Goal: Answer question/provide support

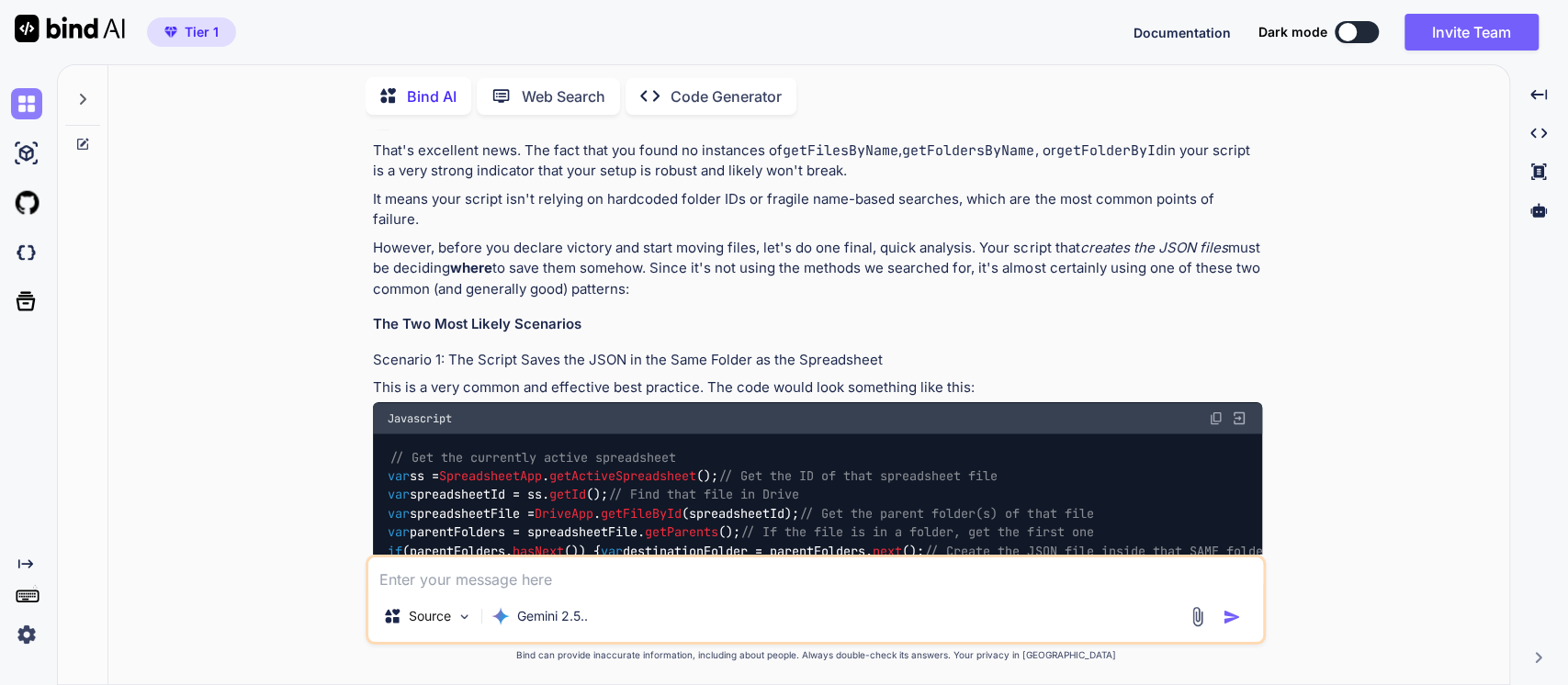
scroll to position [2403, 0]
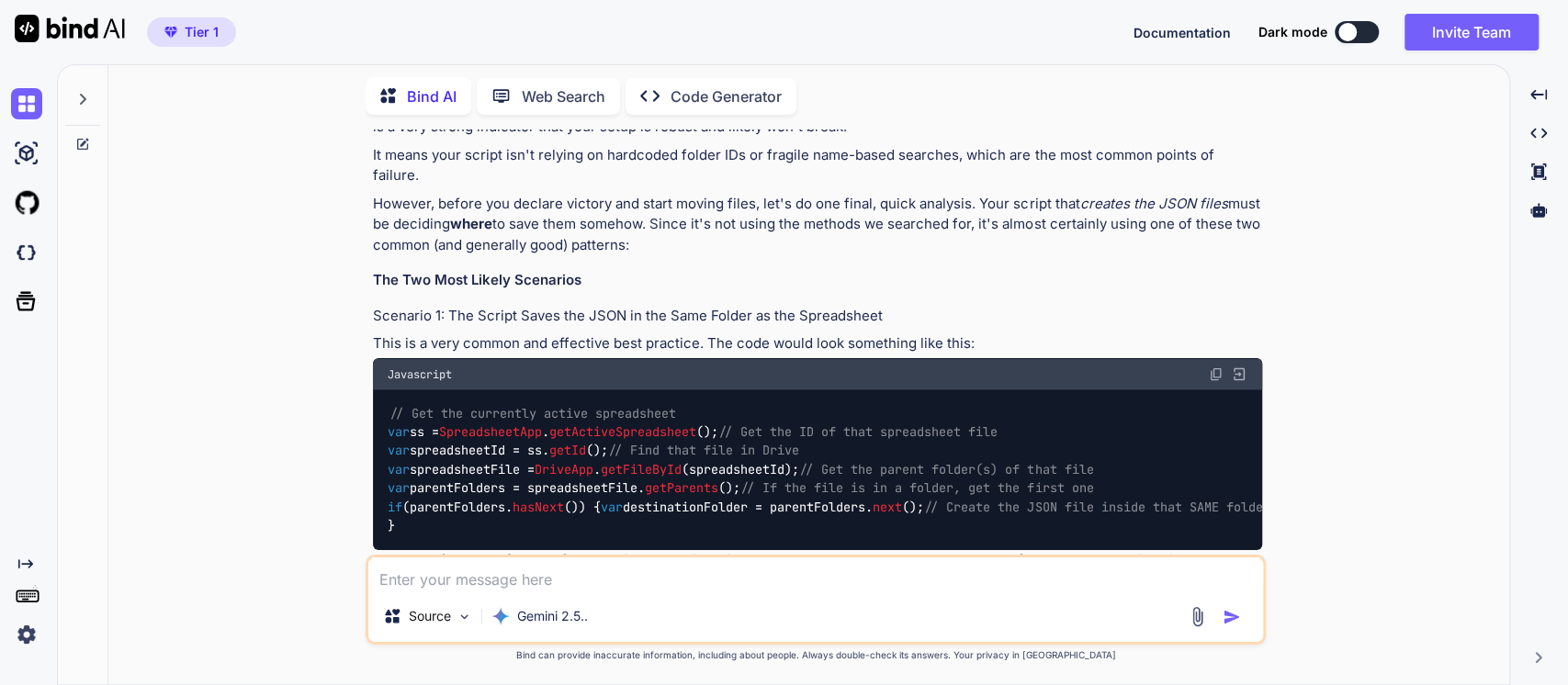
click at [28, 637] on img at bounding box center [27, 635] width 31 height 31
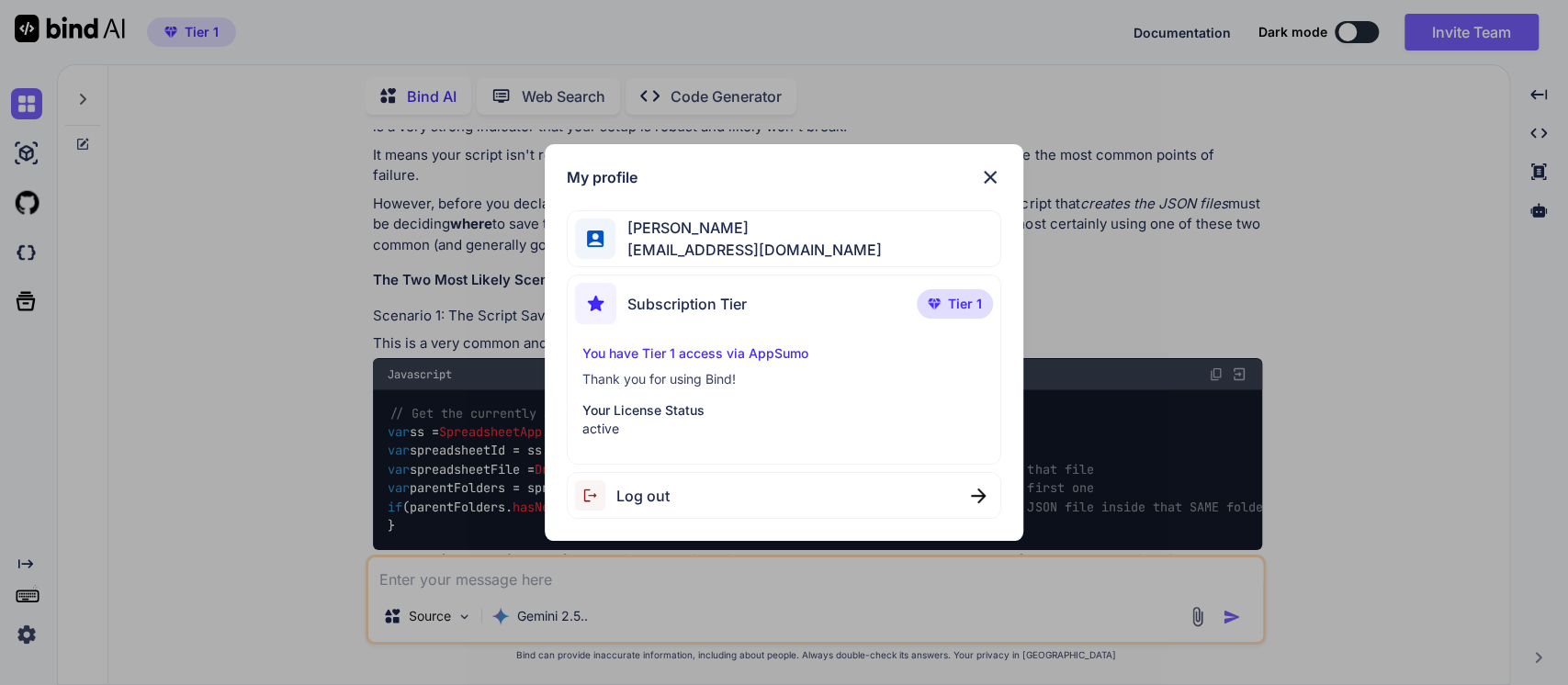
click at [652, 499] on span "Log out" at bounding box center [643, 496] width 54 height 22
type textarea "x"
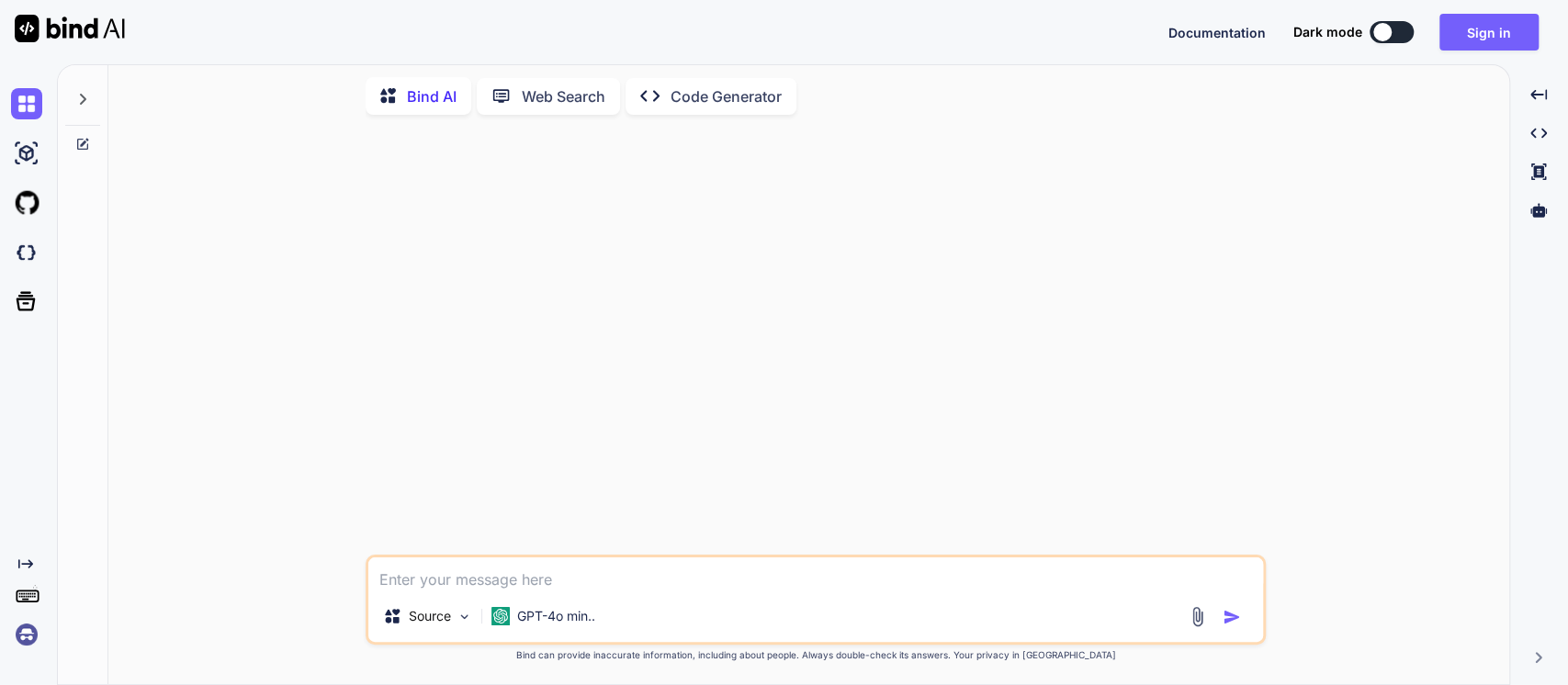
scroll to position [0, 0]
click at [19, 632] on img at bounding box center [27, 635] width 31 height 31
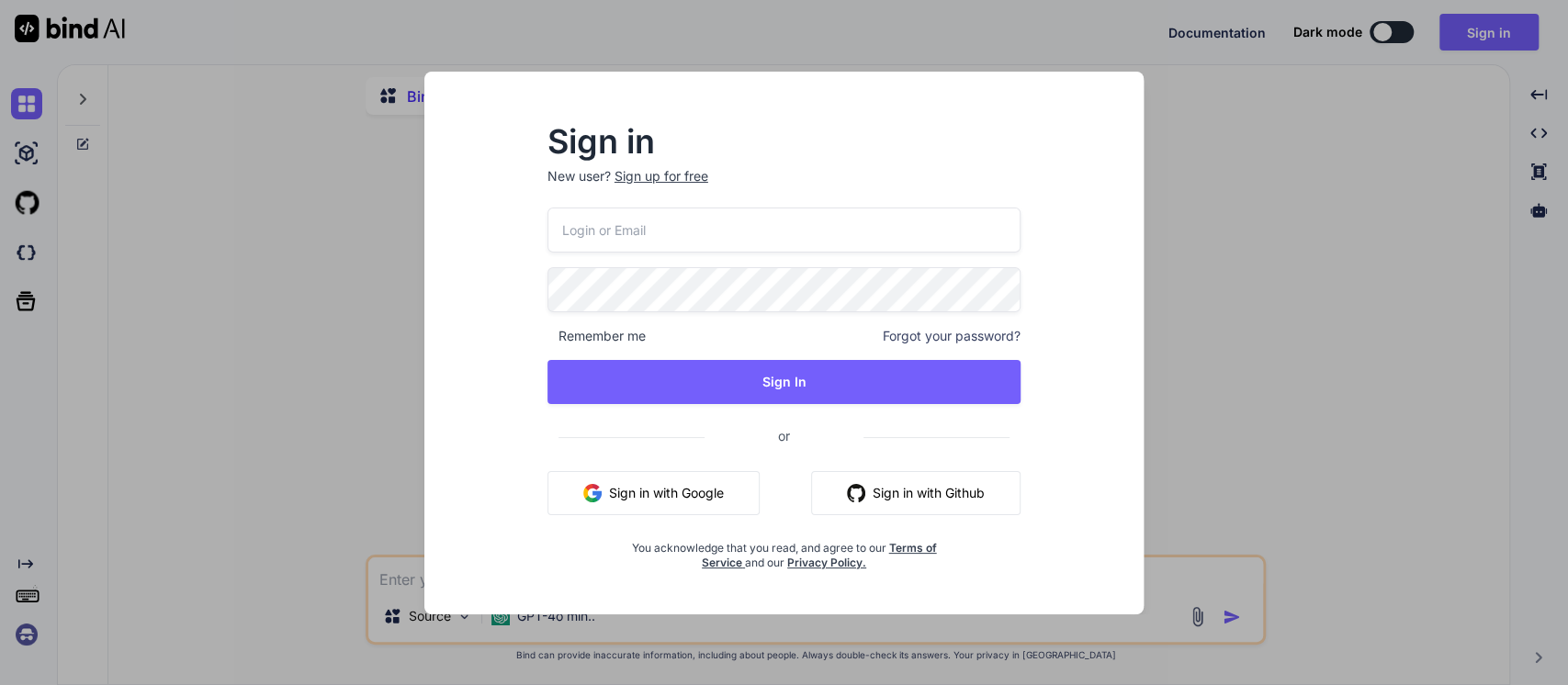
click at [654, 486] on button "Sign in with Google" at bounding box center [654, 494] width 213 height 44
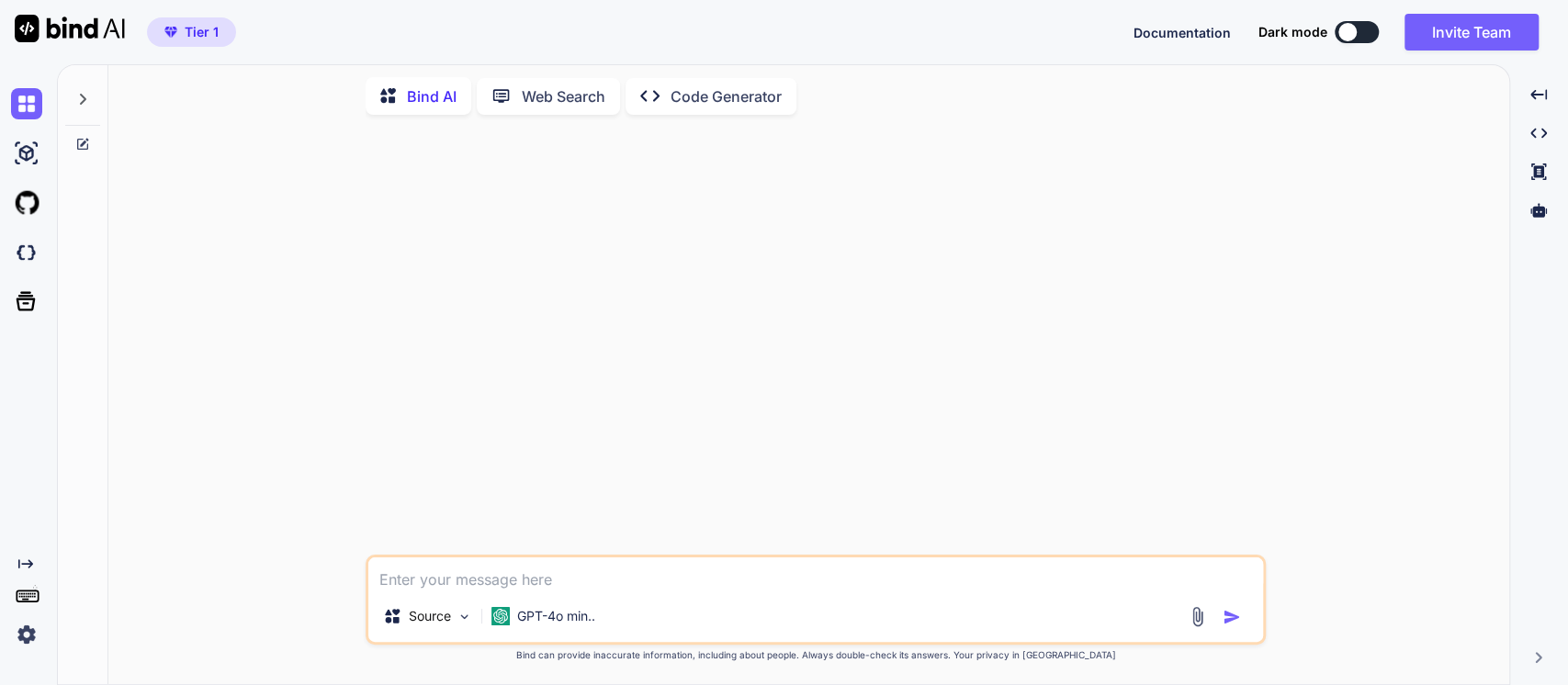
click at [85, 93] on icon at bounding box center [82, 99] width 6 height 11
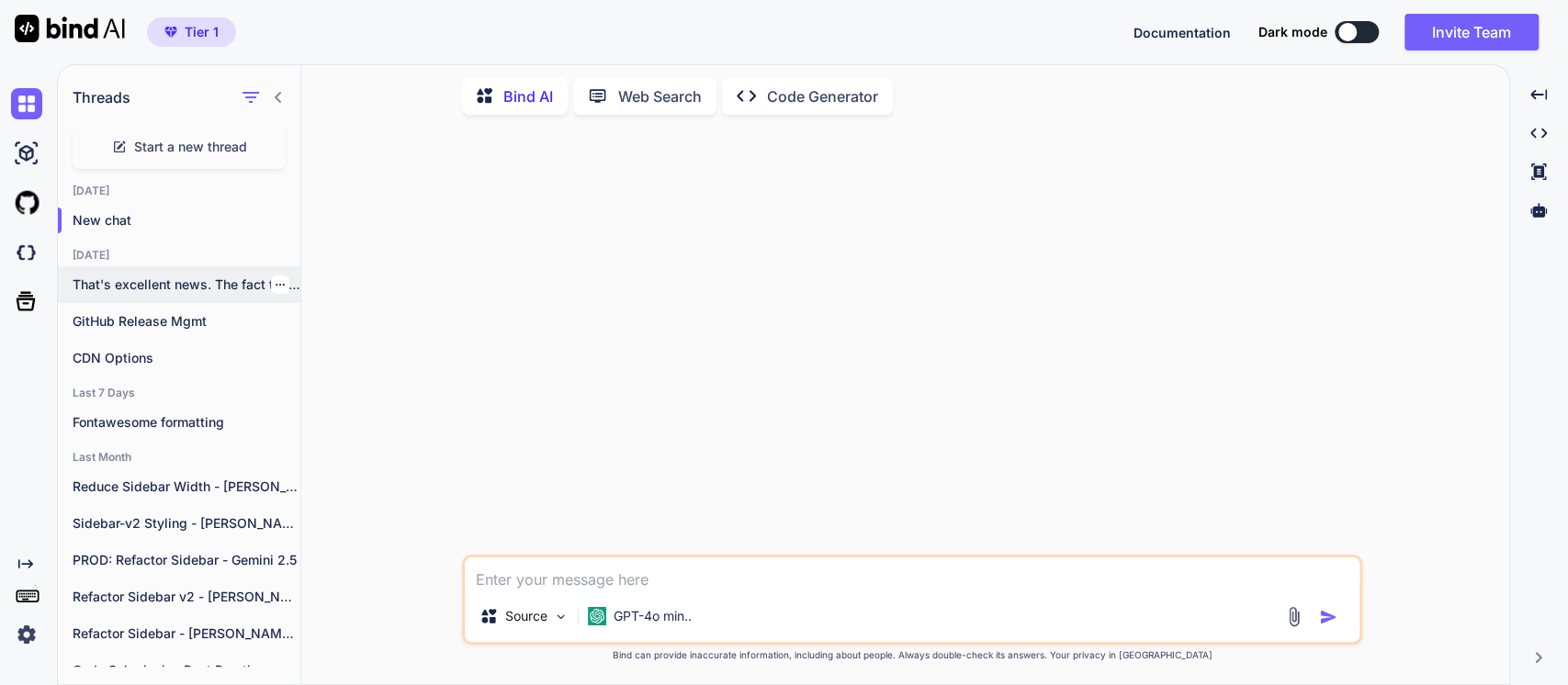
click at [147, 280] on p "That's excellent news. The fact that you..." at bounding box center [186, 285] width 227 height 18
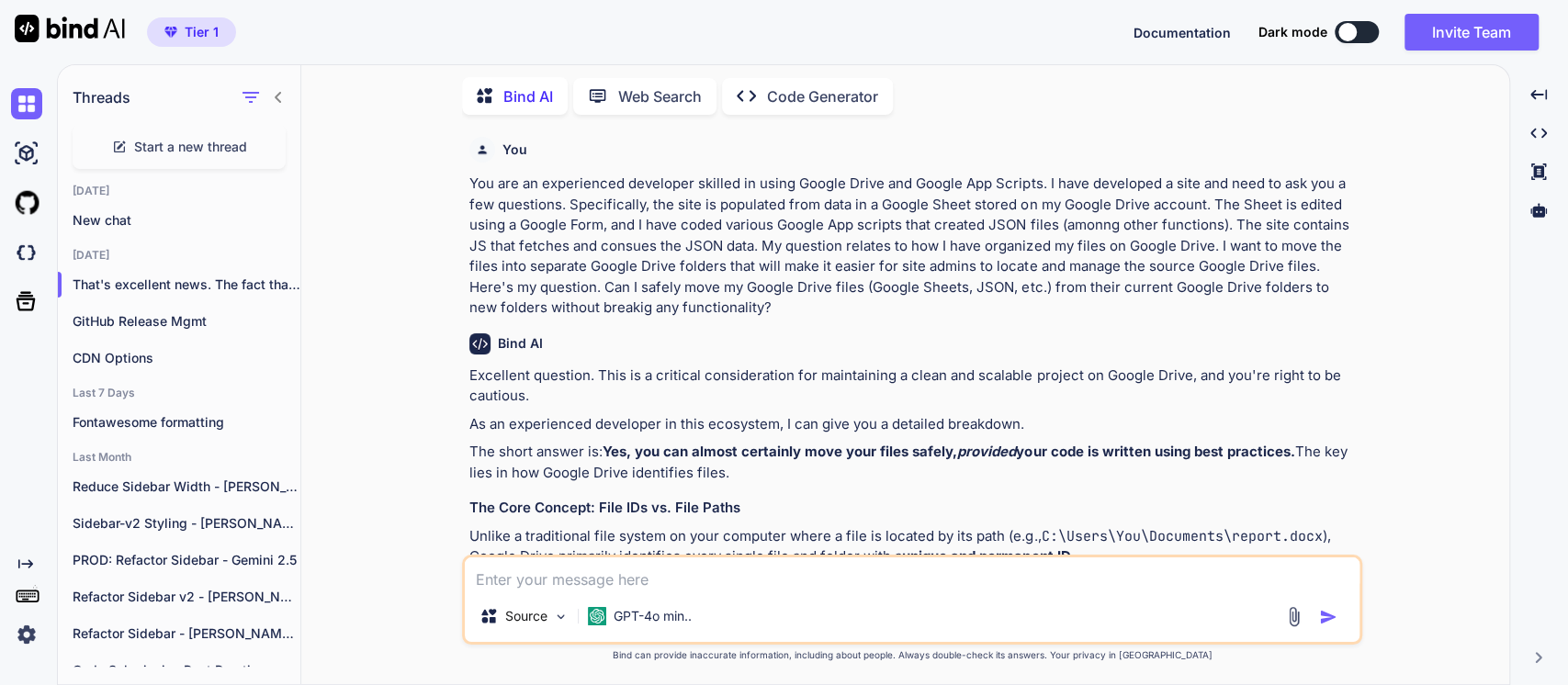
click at [787, 221] on p "You are an experienced developer skilled in using Google Drive and Google App S…" at bounding box center [914, 246] width 889 height 145
click at [285, 281] on p "That's excellent news. The fact that you..." at bounding box center [186, 285] width 227 height 18
click at [279, 281] on div at bounding box center [280, 285] width 18 height 18
click at [271, 275] on div at bounding box center [280, 285] width 18 height 18
click at [316, 292] on div "You You are an experienced developer skilled in using Google Drive and Google A…" at bounding box center [913, 407] width 1194 height 555
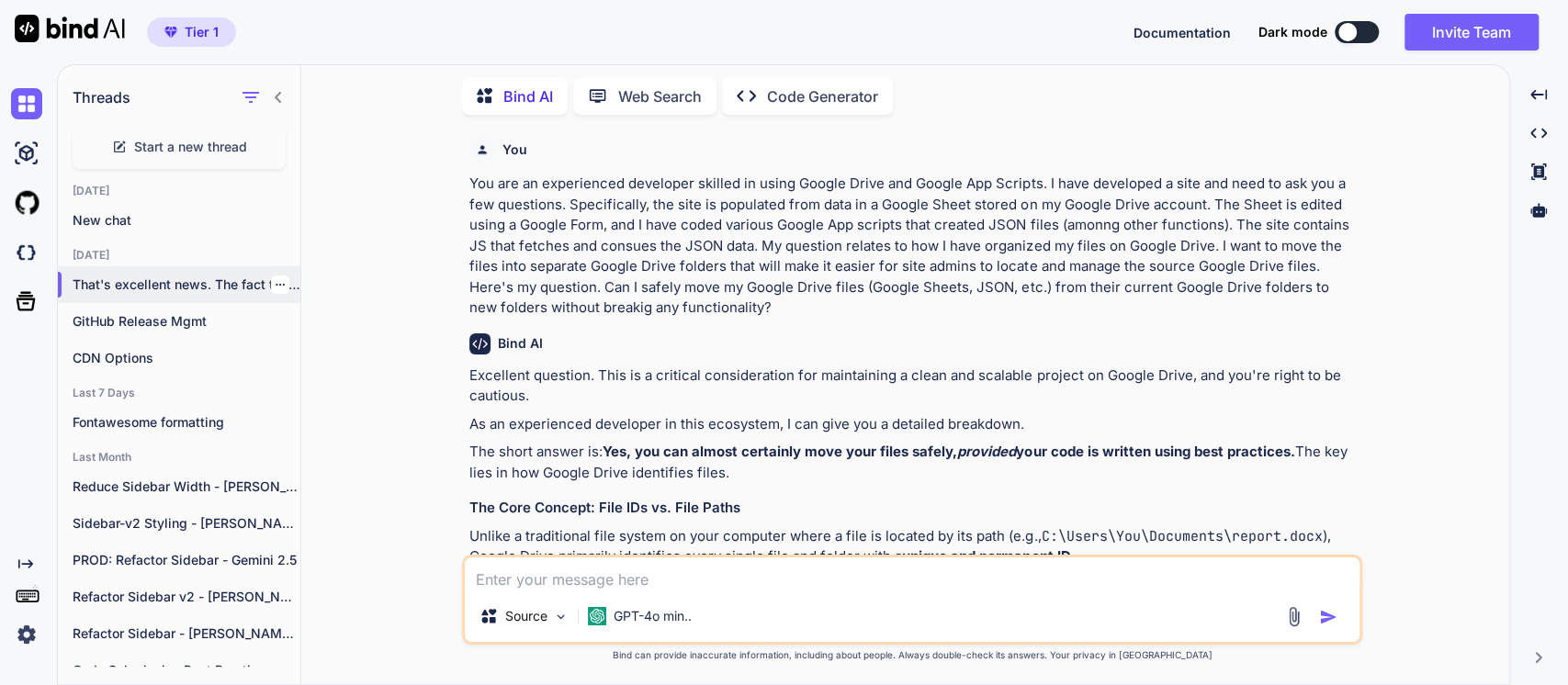
click at [275, 279] on icon "button" at bounding box center [280, 285] width 11 height 11
click at [324, 311] on span "Rename and Save" at bounding box center [357, 317] width 109 height 18
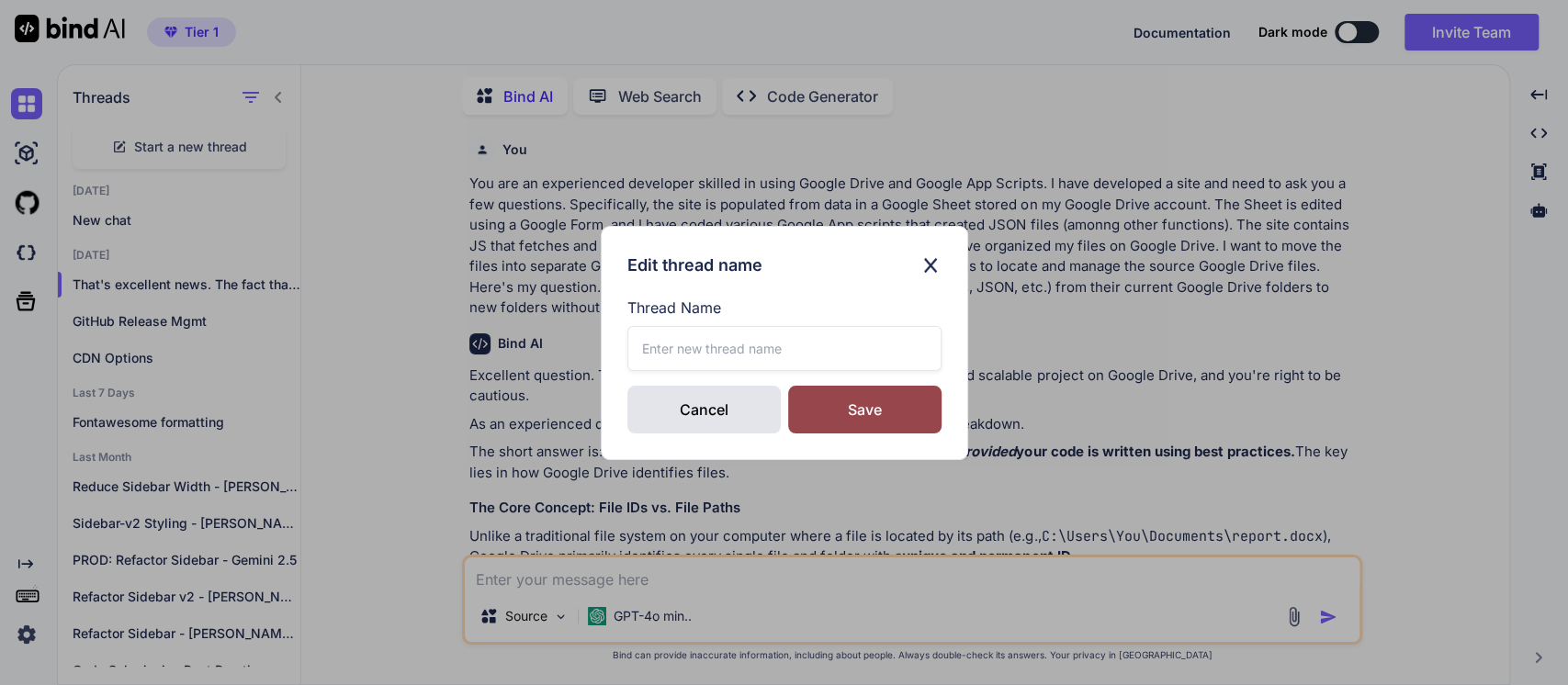
click at [648, 351] on input "text" at bounding box center [785, 349] width 314 height 45
type input "Move Google Drive Docs - Gemini Pro 2.5"
click at [856, 409] on div "Save" at bounding box center [865, 410] width 153 height 48
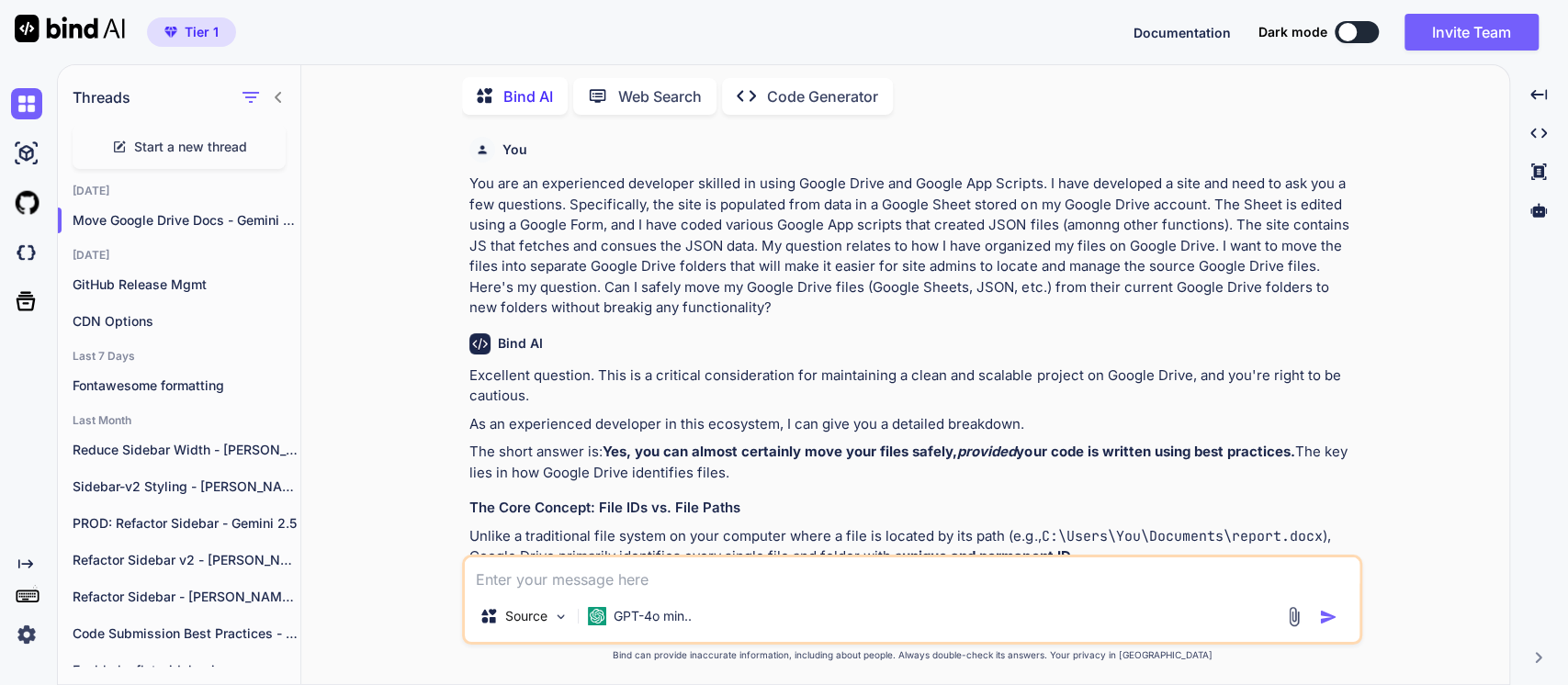
click at [175, 142] on span "Start a new thread" at bounding box center [190, 147] width 113 height 18
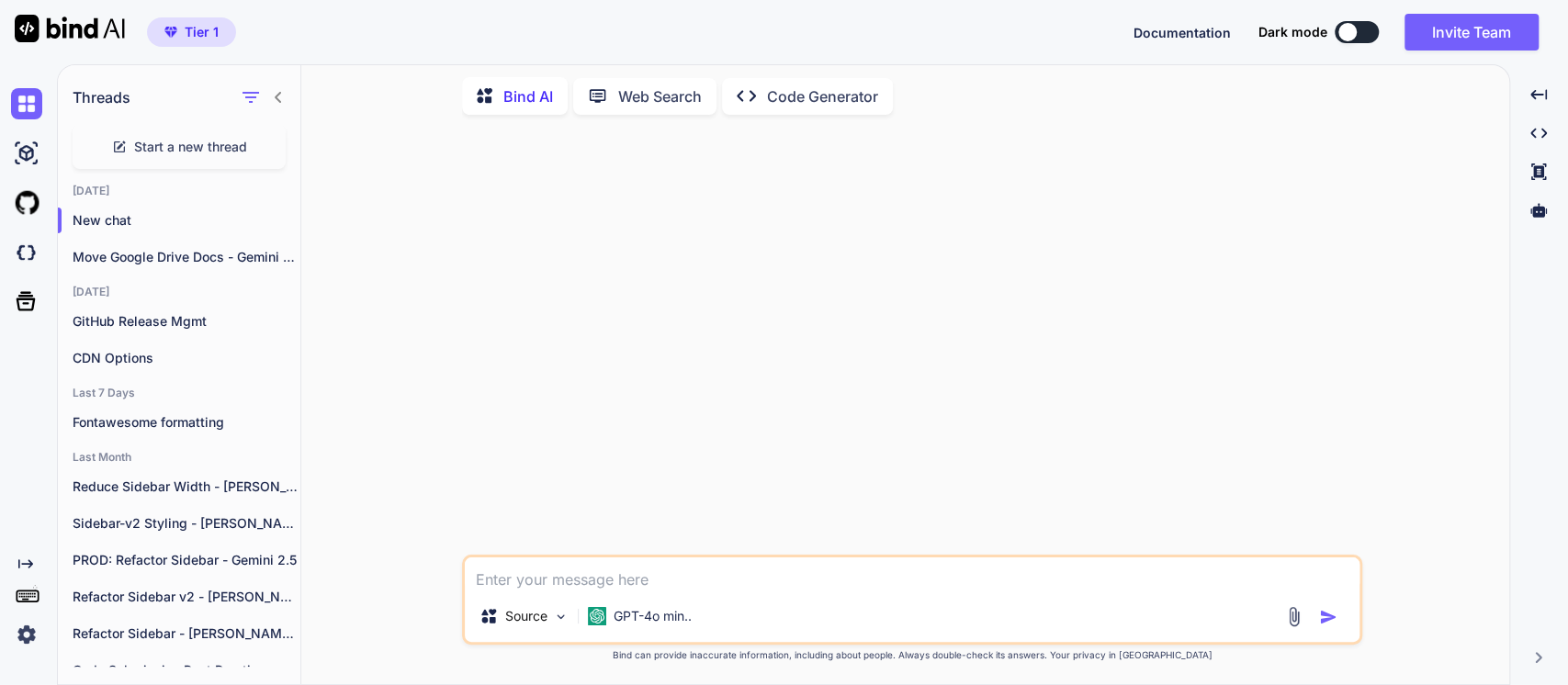
click at [505, 578] on textarea at bounding box center [913, 574] width 895 height 33
click at [974, 587] on textarea "You are a professional copywriter speciializeig in writing web content." at bounding box center [913, 574] width 895 height 33
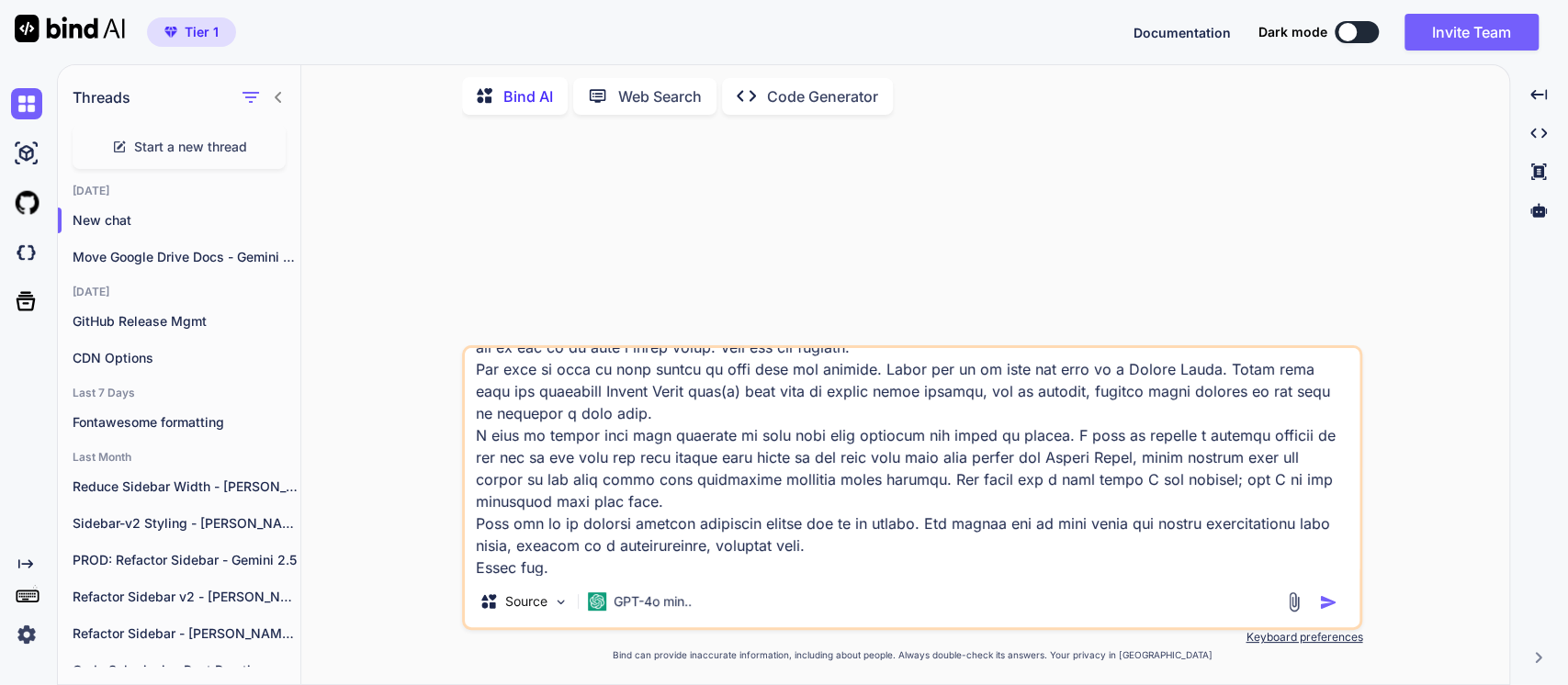
scroll to position [67, 0]
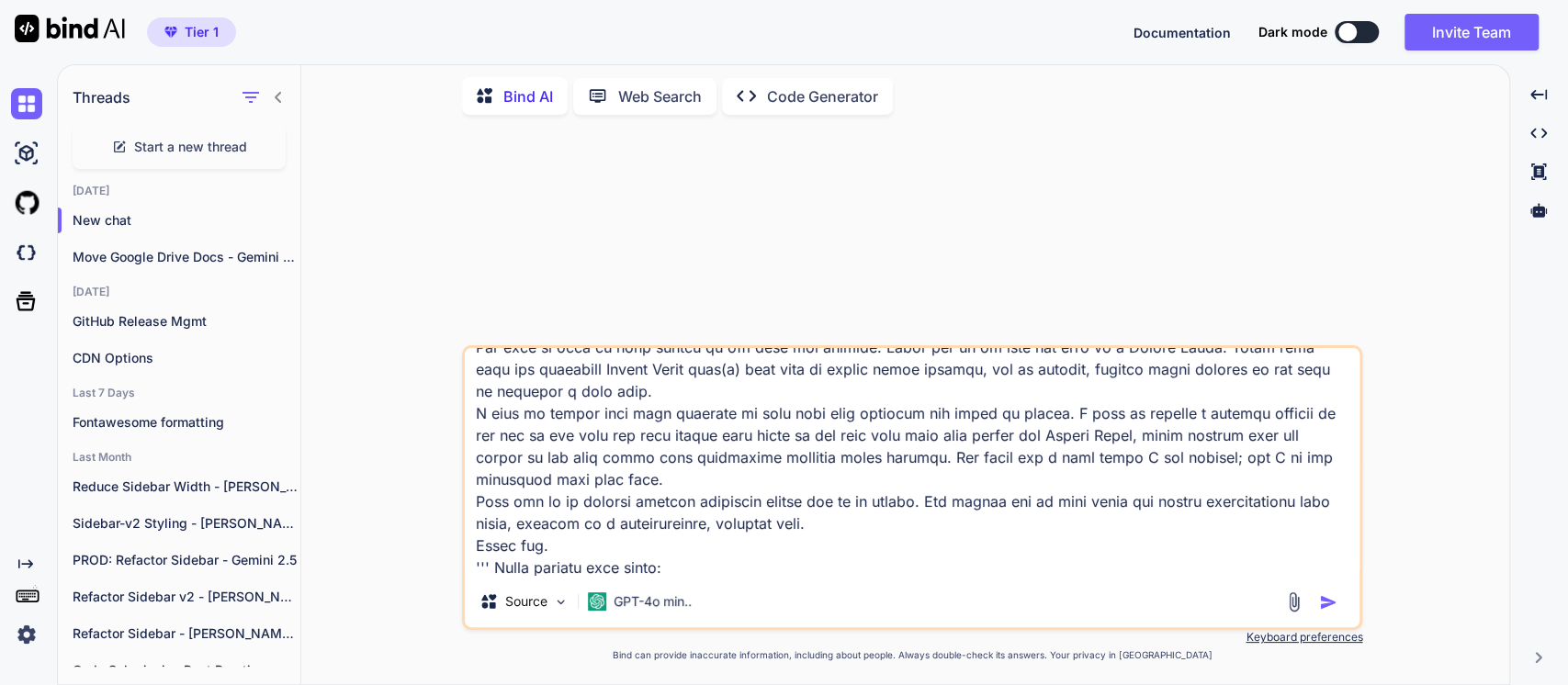
paste textarea "Remember - you must publish to get the listing to display on the website!"
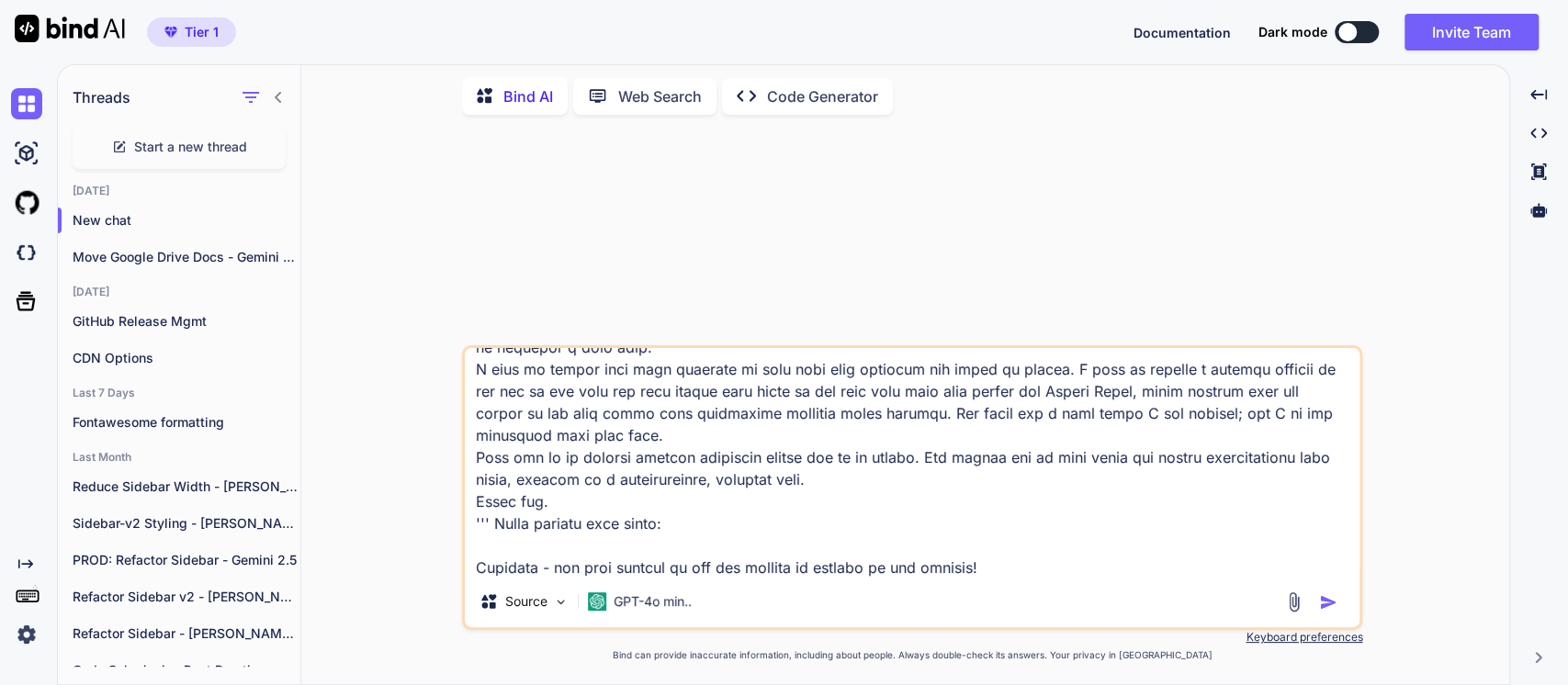
click at [495, 544] on textarea at bounding box center [913, 462] width 895 height 227
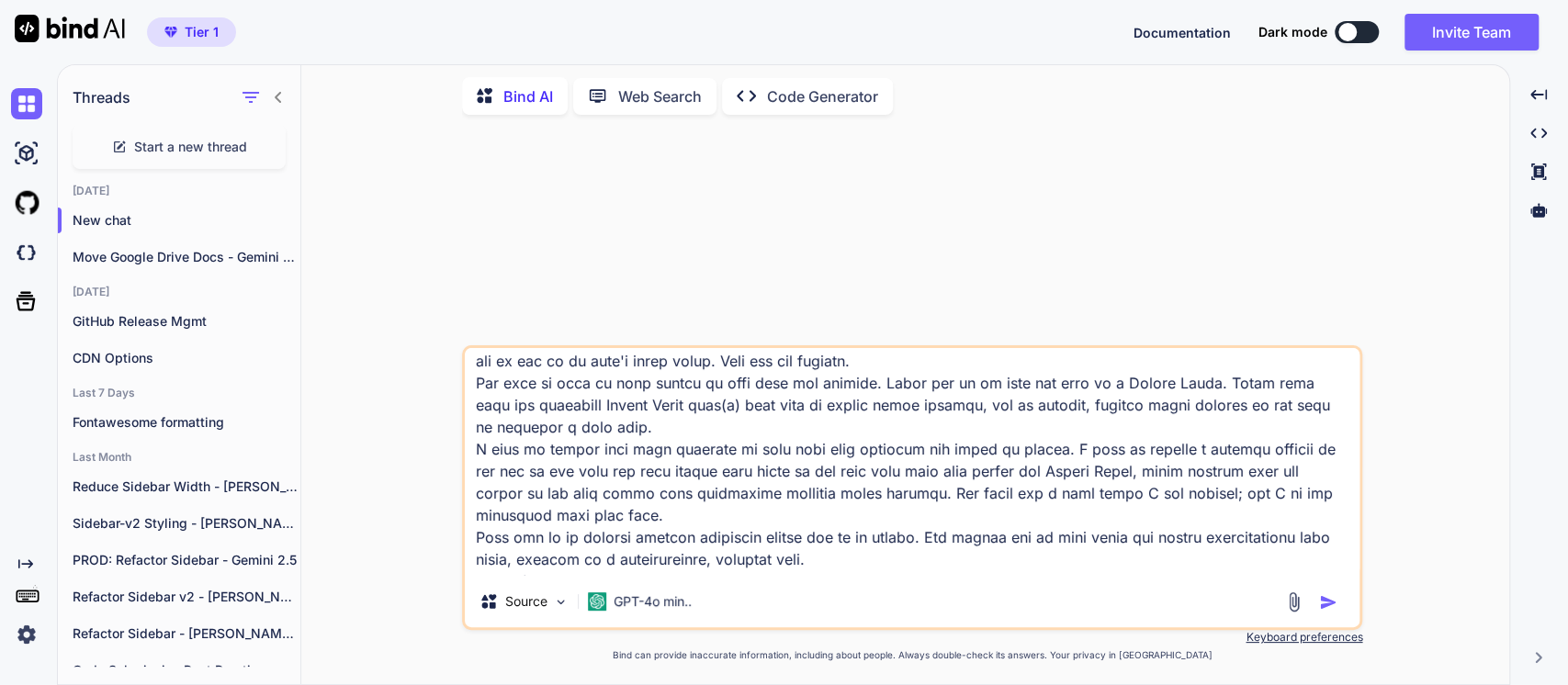
scroll to position [0, 0]
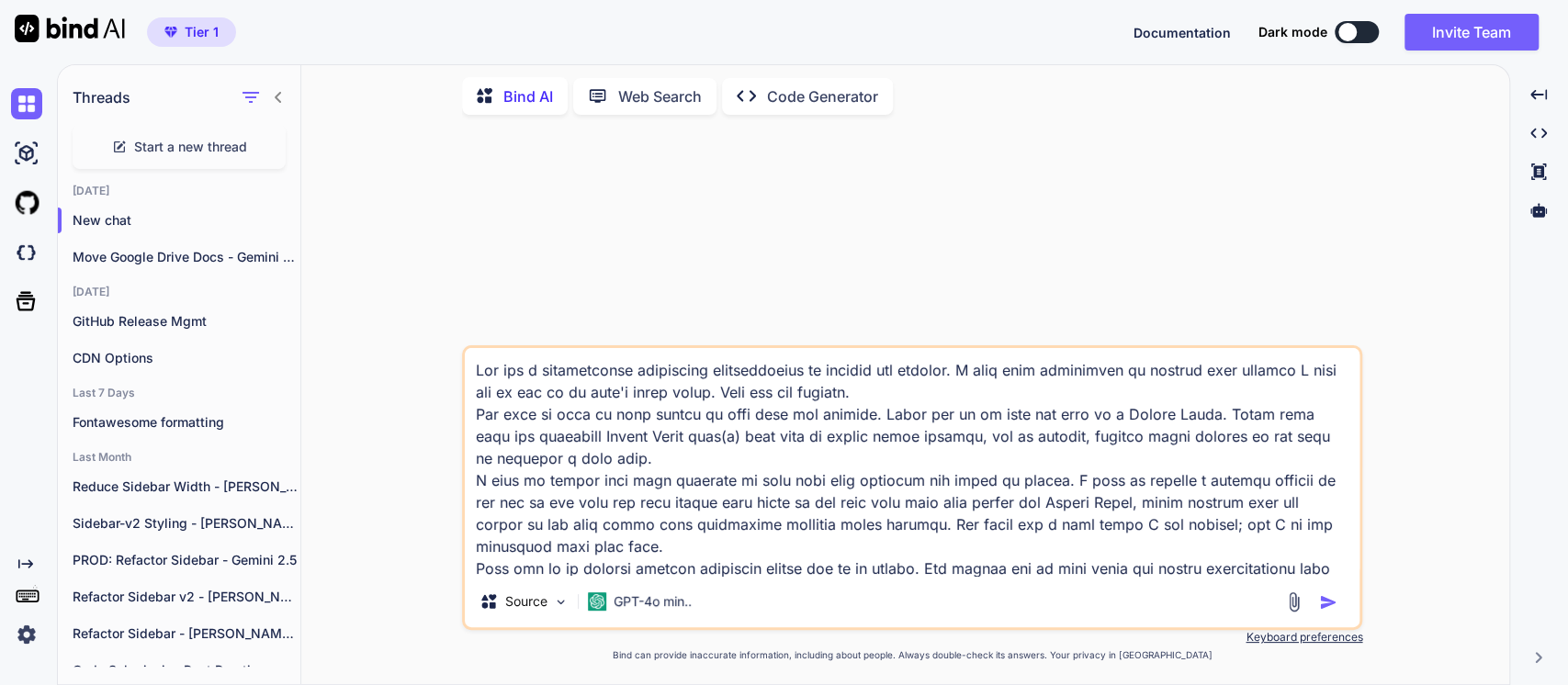
click at [696, 411] on textarea at bounding box center [913, 462] width 895 height 227
click at [951, 412] on textarea at bounding box center [913, 462] width 895 height 227
drag, startPoint x: 951, startPoint y: 412, endPoint x: 979, endPoint y: 411, distance: 28.0
click at [979, 411] on textarea at bounding box center [913, 462] width 895 height 227
click at [1229, 421] on textarea at bounding box center [913, 462] width 895 height 227
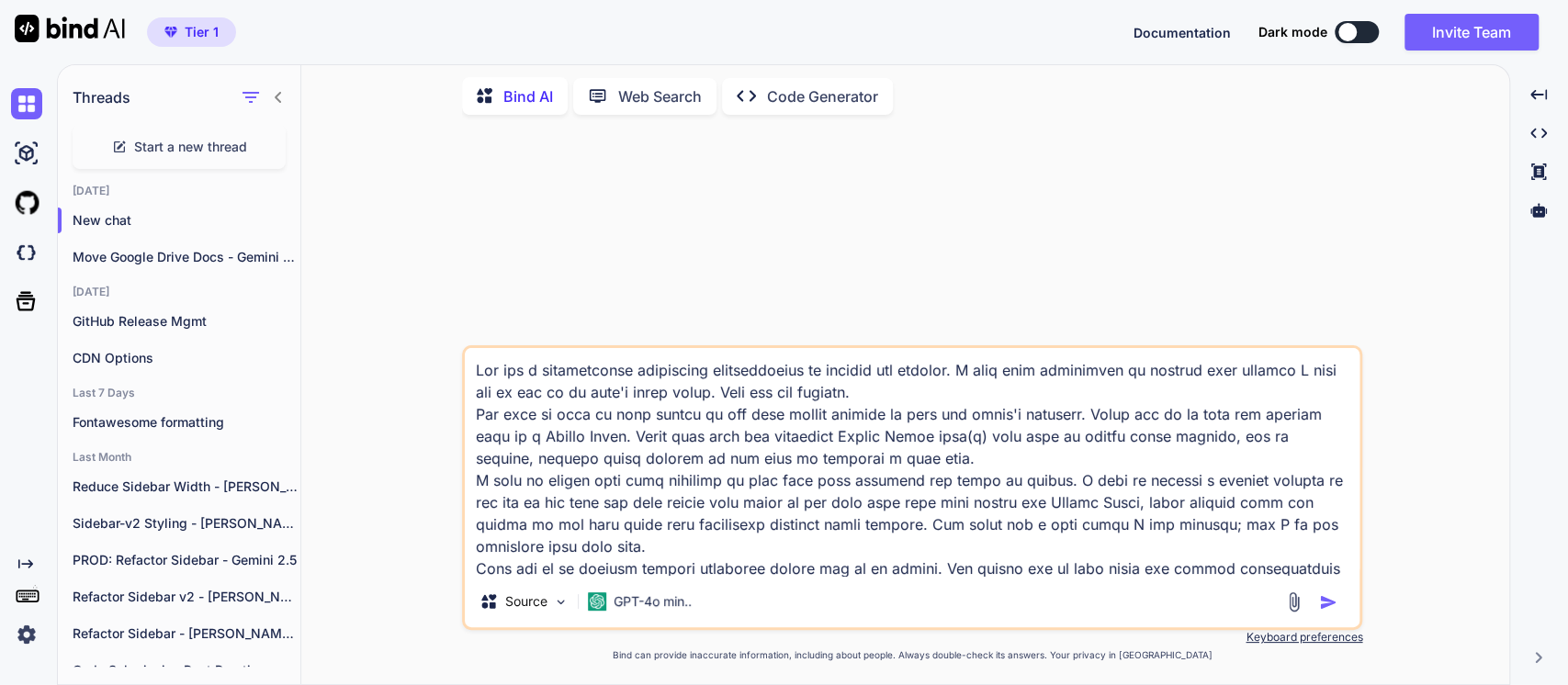
click at [876, 439] on textarea at bounding box center [913, 462] width 895 height 227
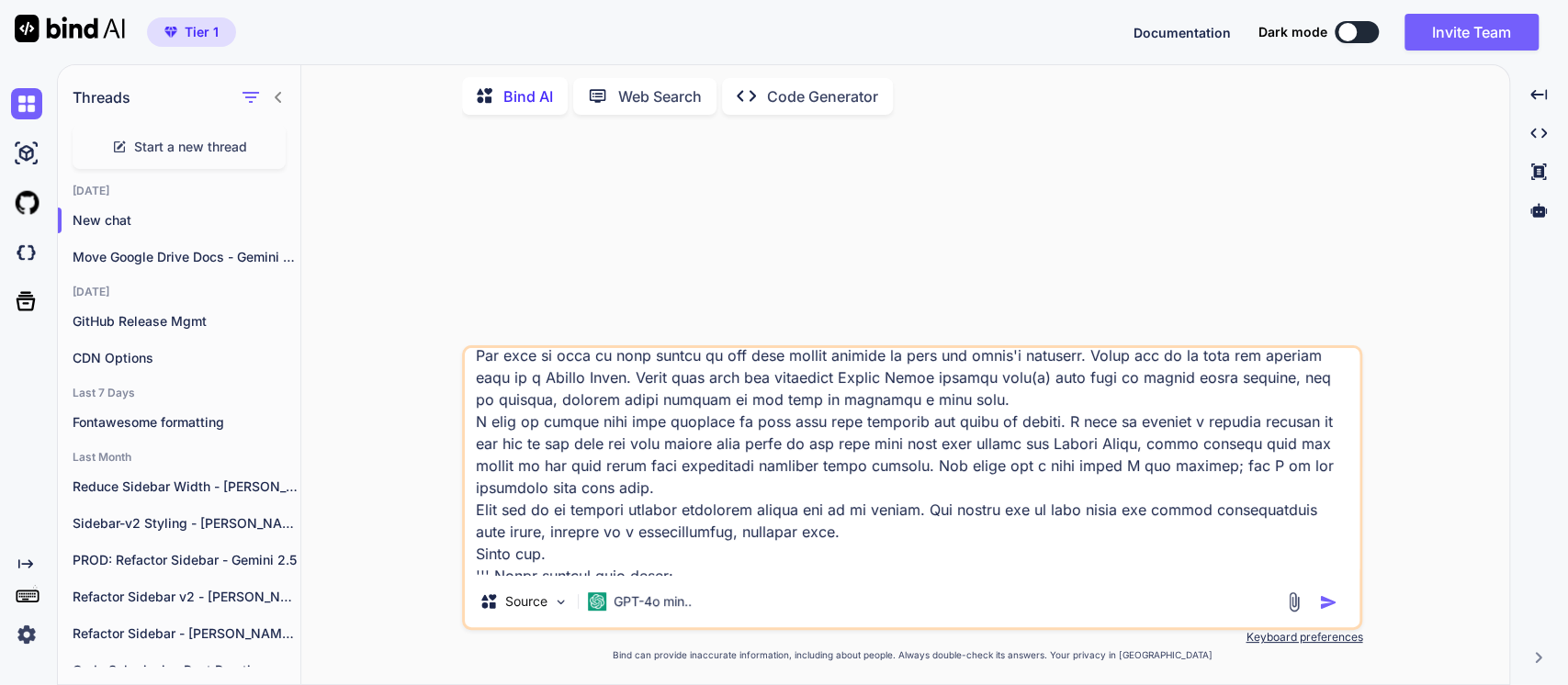
scroll to position [91, 0]
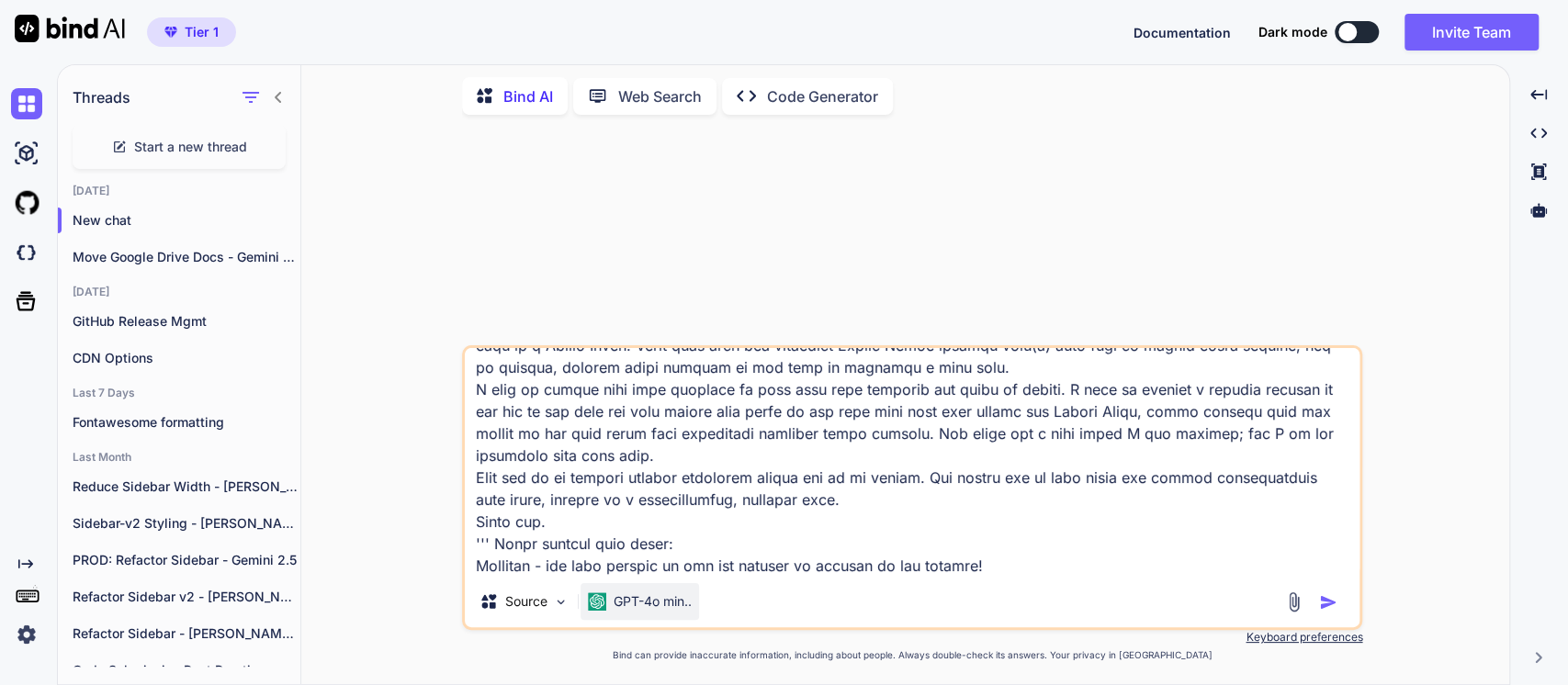
type textarea "You are a professional copywriter speciializeig in writing web content. I need …"
click at [674, 607] on p "GPT-4o min.." at bounding box center [653, 602] width 78 height 18
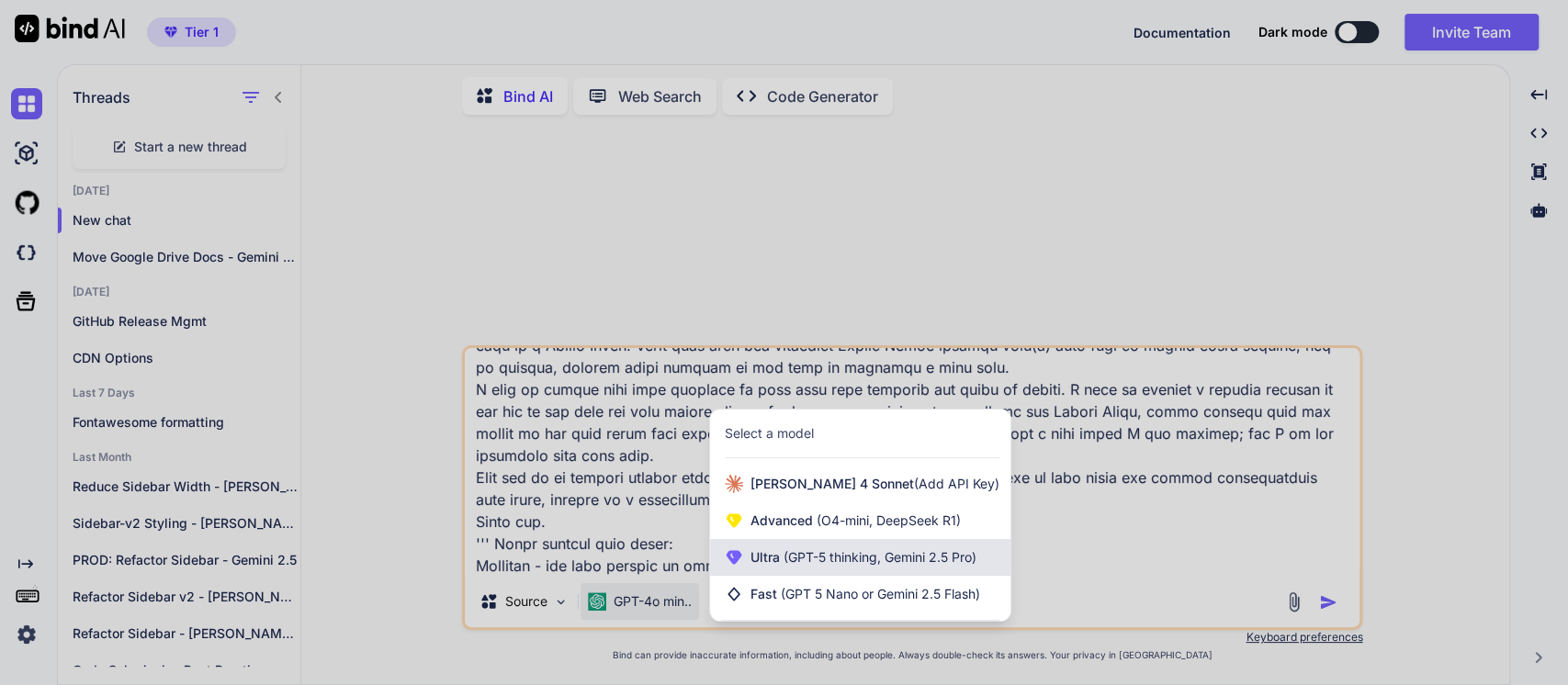
click at [768, 552] on span "Ultra (GPT-5 thinking, Gemini 2.5 Pro)" at bounding box center [864, 557] width 226 height 18
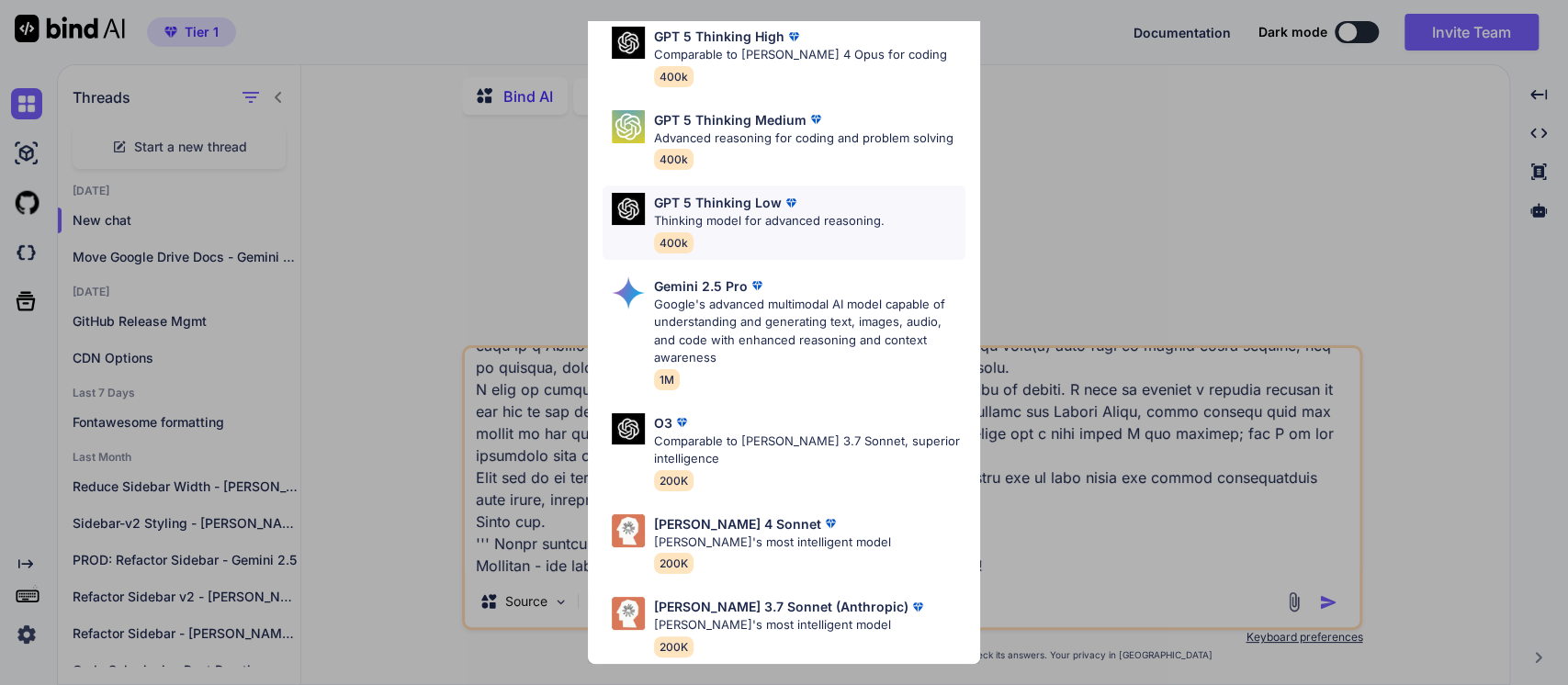
scroll to position [186, 0]
click at [717, 276] on p "Gemini 2.5 Pro" at bounding box center [700, 286] width 93 height 19
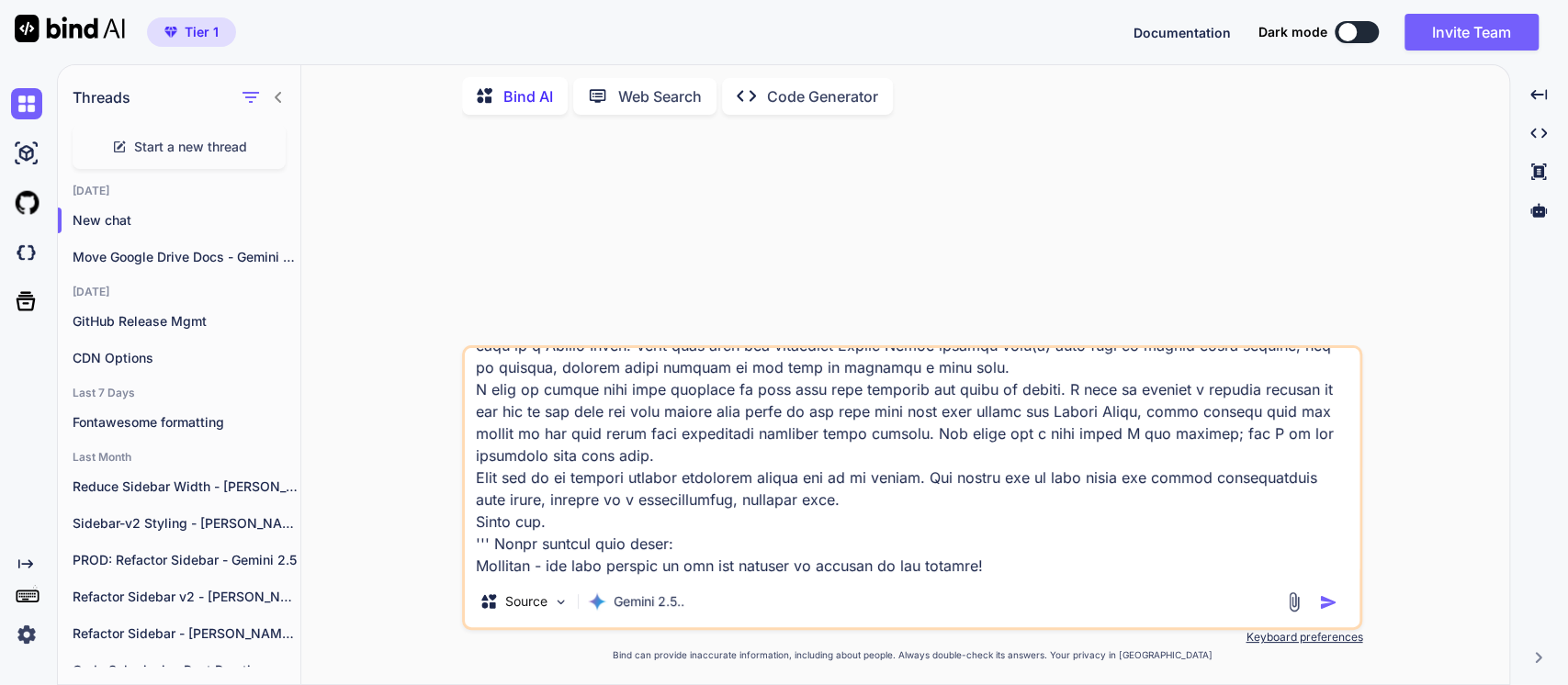
click at [572, 494] on textarea at bounding box center [913, 462] width 895 height 227
drag, startPoint x: 1322, startPoint y: 599, endPoint x: 1312, endPoint y: 596, distance: 10.4
click at [1320, 599] on img "button" at bounding box center [1329, 603] width 18 height 18
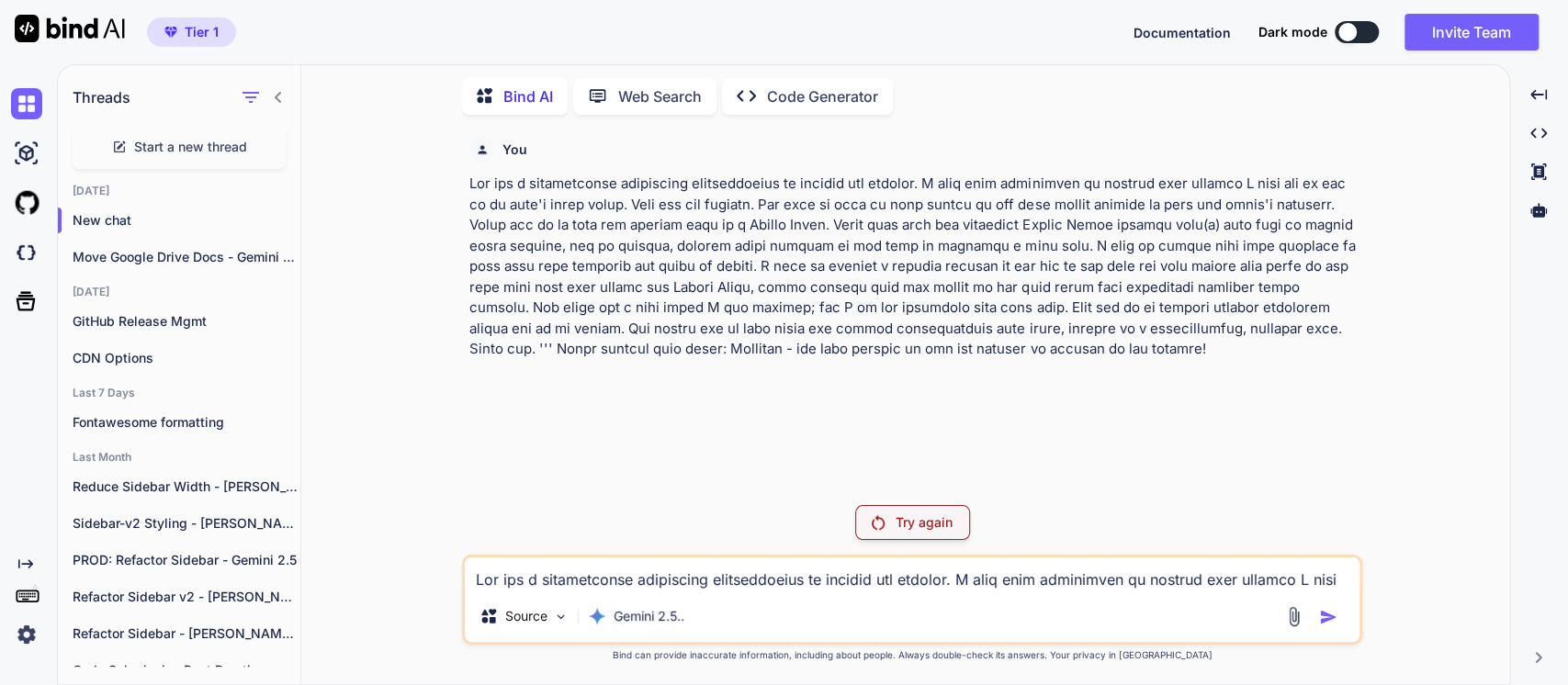
click at [764, 247] on p at bounding box center [914, 267] width 889 height 187
click at [787, 263] on p at bounding box center [914, 267] width 889 height 187
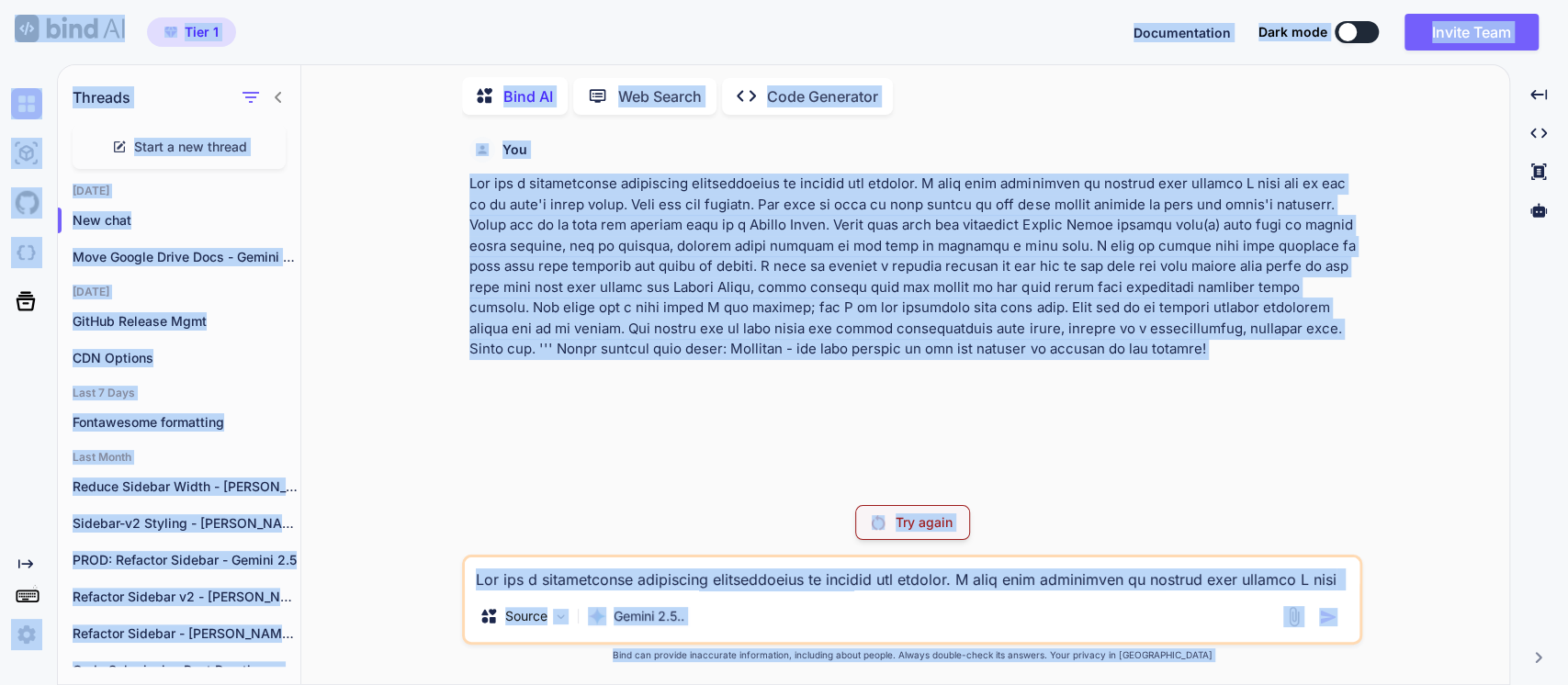
drag, startPoint x: 580, startPoint y: 519, endPoint x: 621, endPoint y: 526, distance: 41.6
click at [581, 519] on div "Try again" at bounding box center [913, 522] width 900 height 35
click at [906, 525] on p "Try again" at bounding box center [925, 522] width 57 height 18
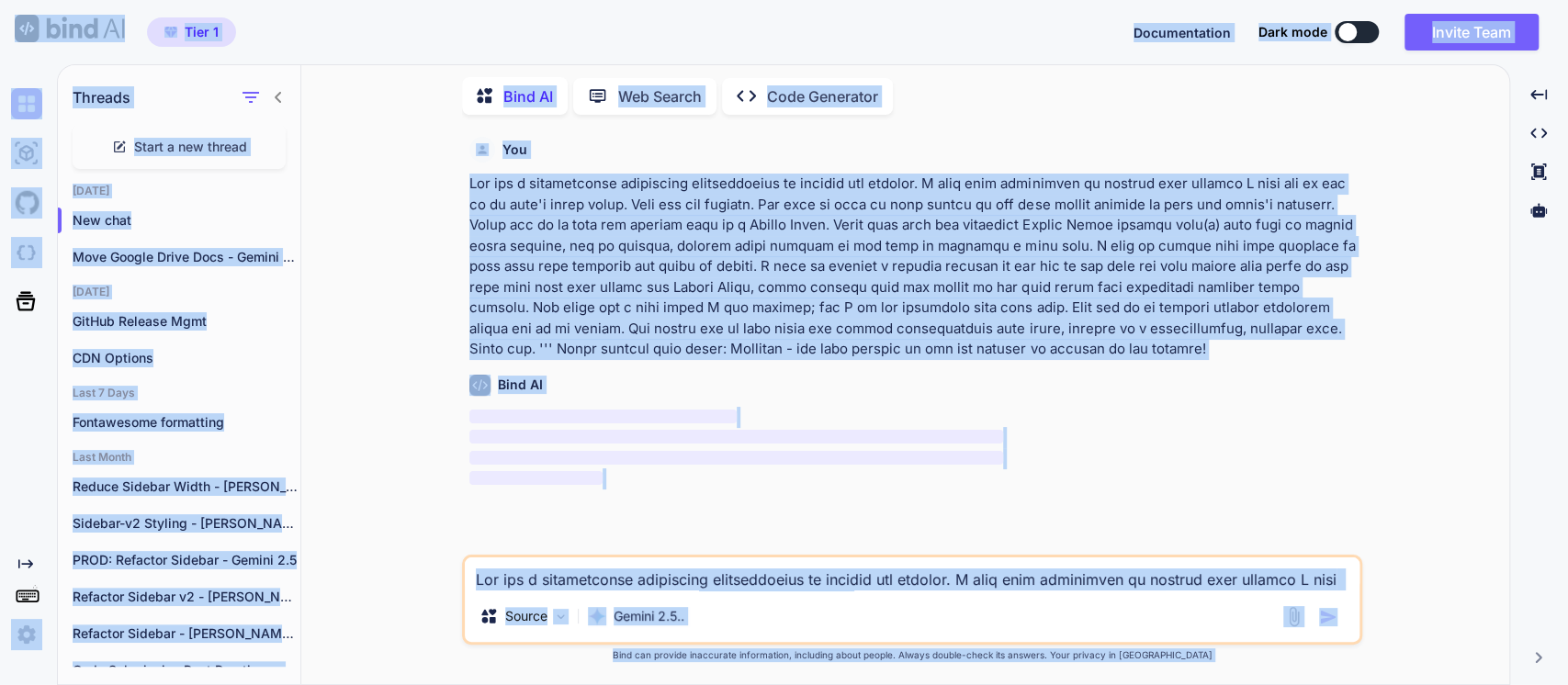
click at [739, 209] on p at bounding box center [914, 267] width 889 height 187
click at [649, 374] on div "Bind AI" at bounding box center [914, 385] width 889 height 21
click at [1443, 434] on div "You Bind AI ‌ ‌ ‌ ‌ Source Gemini 2.5.. Created with Bind Always check its answ…" at bounding box center [913, 407] width 1194 height 555
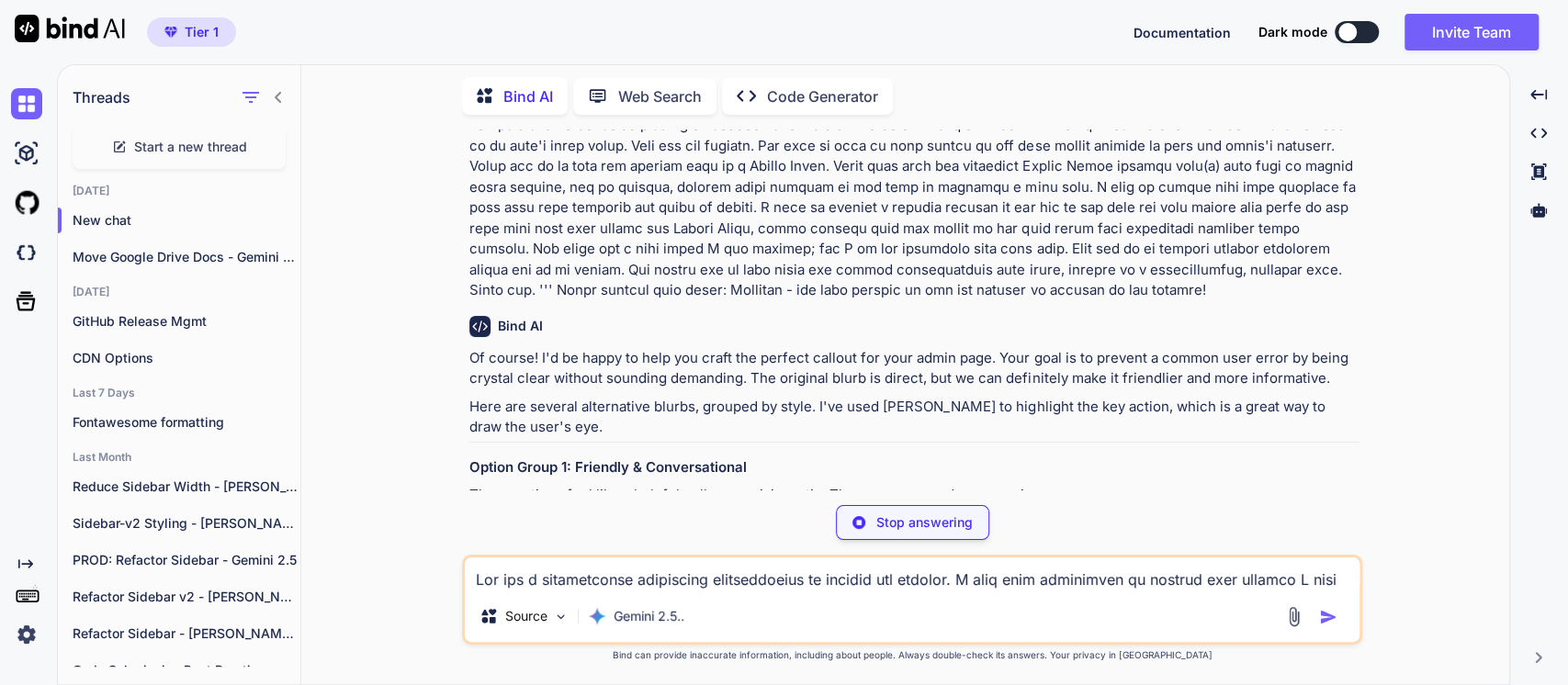
scroll to position [102, 0]
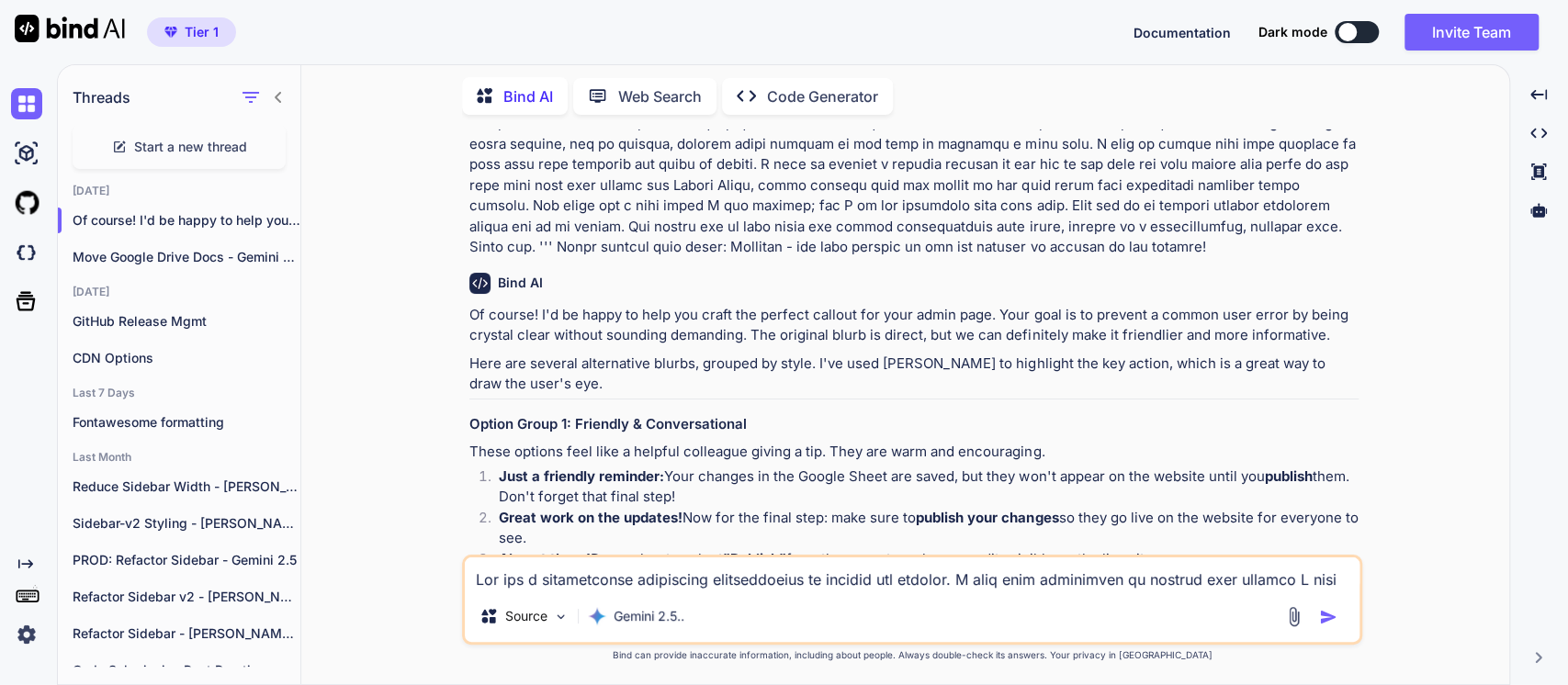
click at [1055, 311] on p "Of course! I'd be happy to help you craft the perfect callout for your admin pa…" at bounding box center [914, 325] width 889 height 42
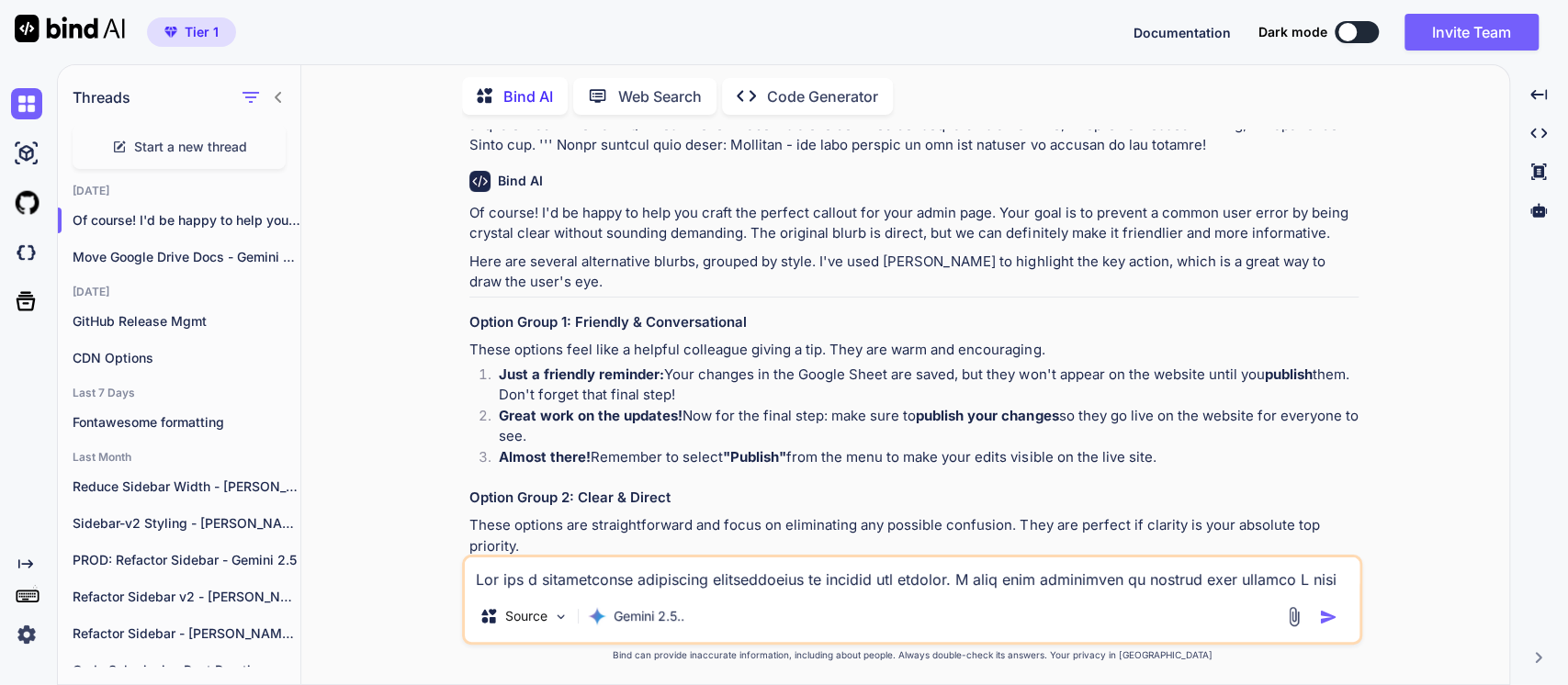
click at [716, 376] on li "Just a friendly reminder: Your changes in the Google Sheet are saved, but they …" at bounding box center [922, 385] width 875 height 42
click at [790, 374] on li "Just a friendly reminder: Your changes in the Google Sheet are saved, but they …" at bounding box center [922, 385] width 875 height 42
click at [589, 418] on strong "Great work on the updates!" at bounding box center [591, 415] width 184 height 18
click at [779, 416] on li "Great work on the updates! Now for the final step: make sure to publish your ch…" at bounding box center [922, 426] width 875 height 42
click at [888, 406] on li "Great work on the updates! Now for the final step: make sure to publish your ch…" at bounding box center [922, 426] width 875 height 42
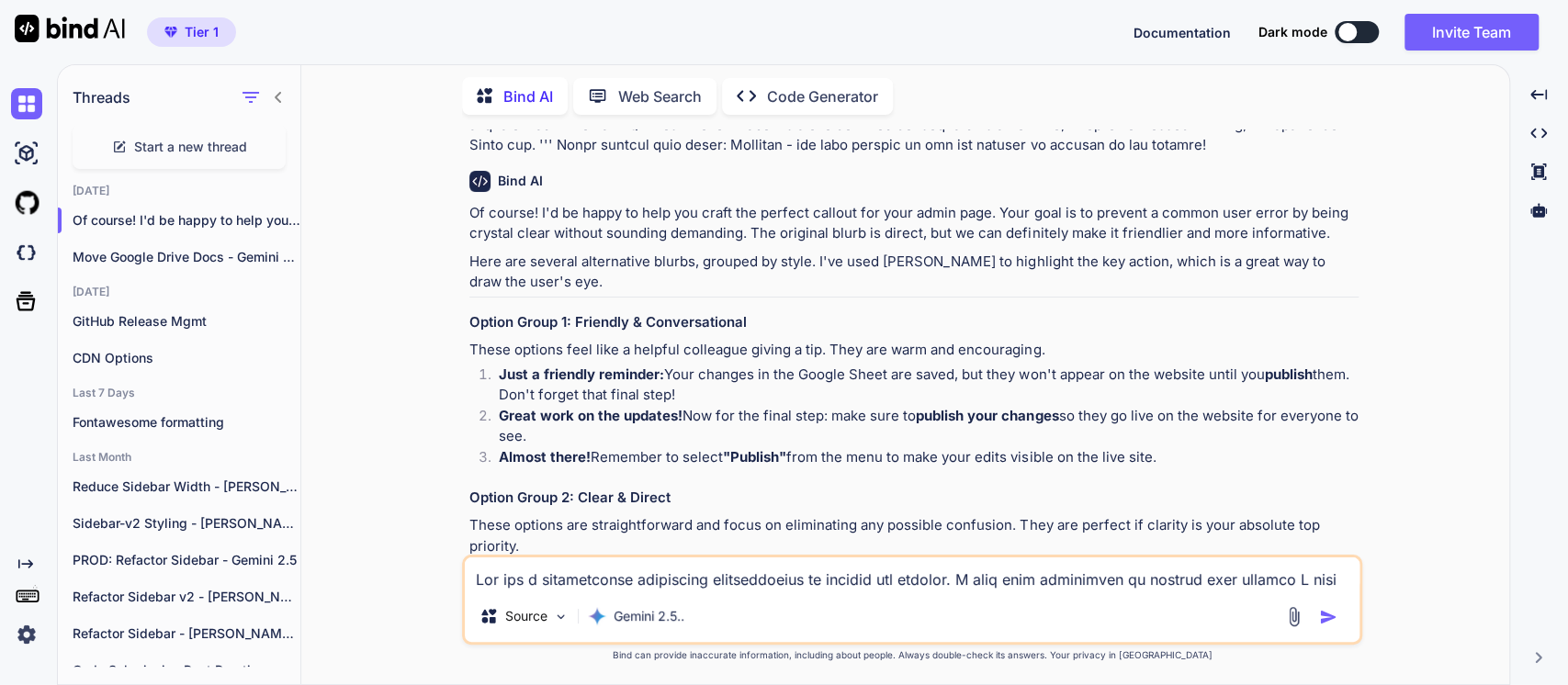
scroll to position [306, 0]
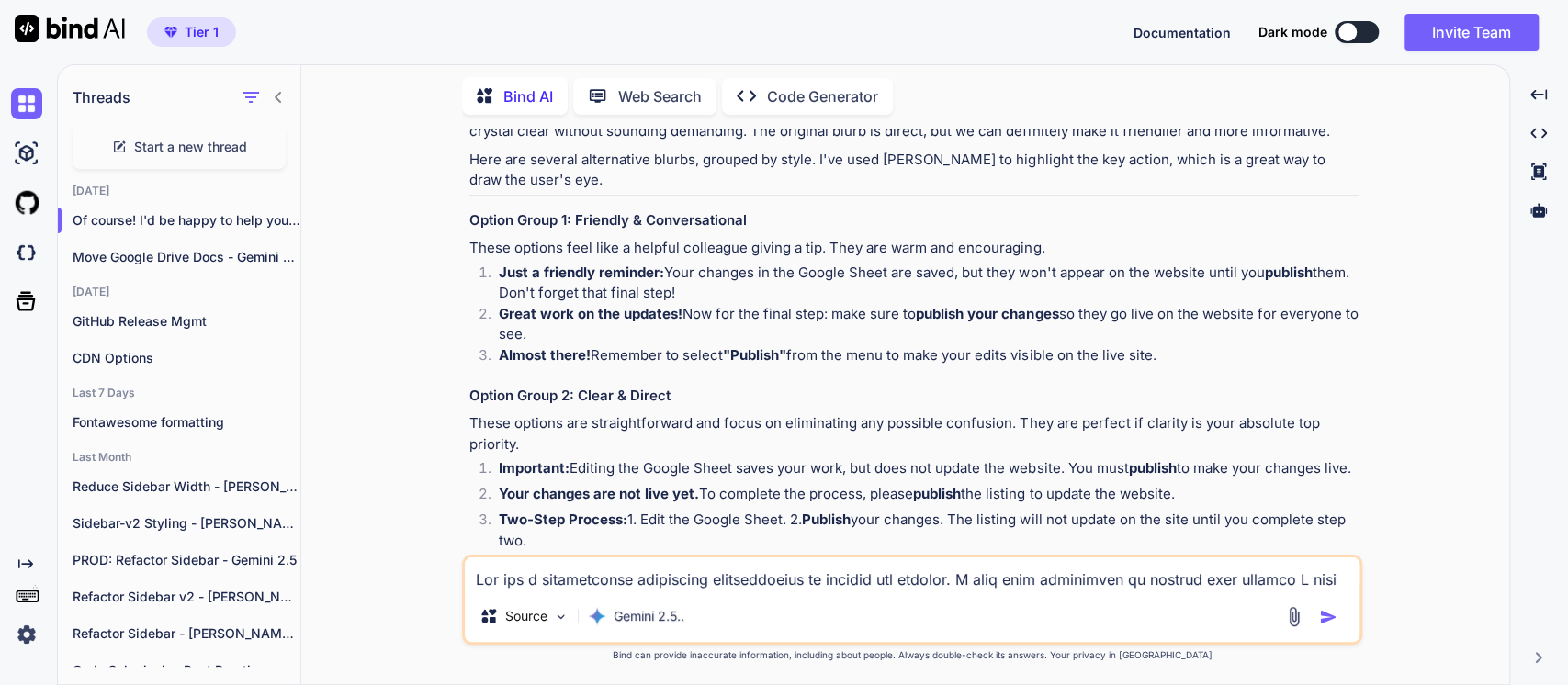
click at [665, 358] on li "Almost there! Remember to select "Publish" from the menu to make your edits vis…" at bounding box center [922, 359] width 875 height 26
click at [876, 360] on li "Almost there! Remember to select "Publish" from the menu to make your edits vis…" at bounding box center [922, 359] width 875 height 26
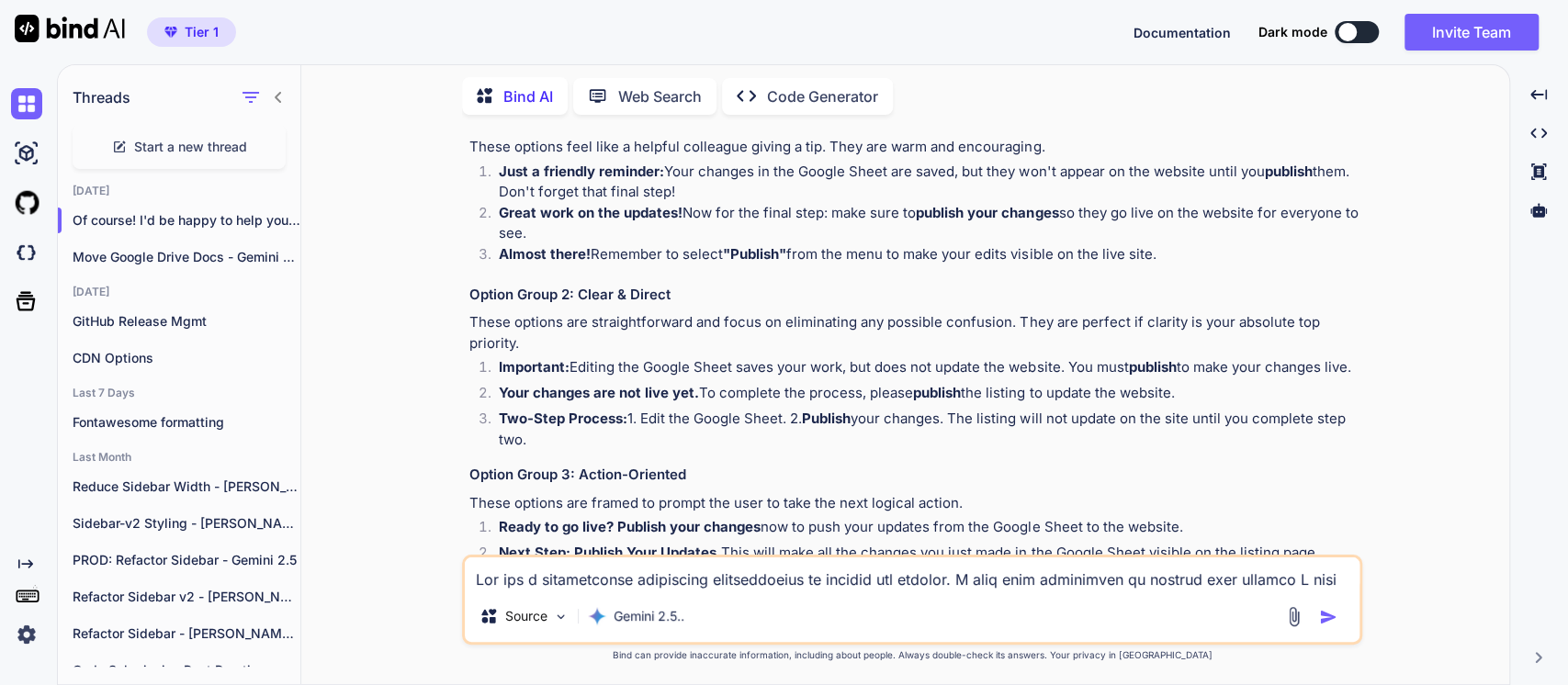
scroll to position [408, 0]
click at [903, 324] on p "These options are straightforward and focus on eliminating any possible confusi…" at bounding box center [914, 332] width 889 height 42
click at [1039, 324] on p "These options are straightforward and focus on eliminating any possible confusi…" at bounding box center [914, 332] width 889 height 42
click at [804, 357] on li "Important: Editing the Google Sheet saves your work, but does not update the we…" at bounding box center [922, 370] width 875 height 26
click at [925, 359] on li "Important: Editing the Google Sheet saves your work, but does not update the we…" at bounding box center [922, 370] width 875 height 26
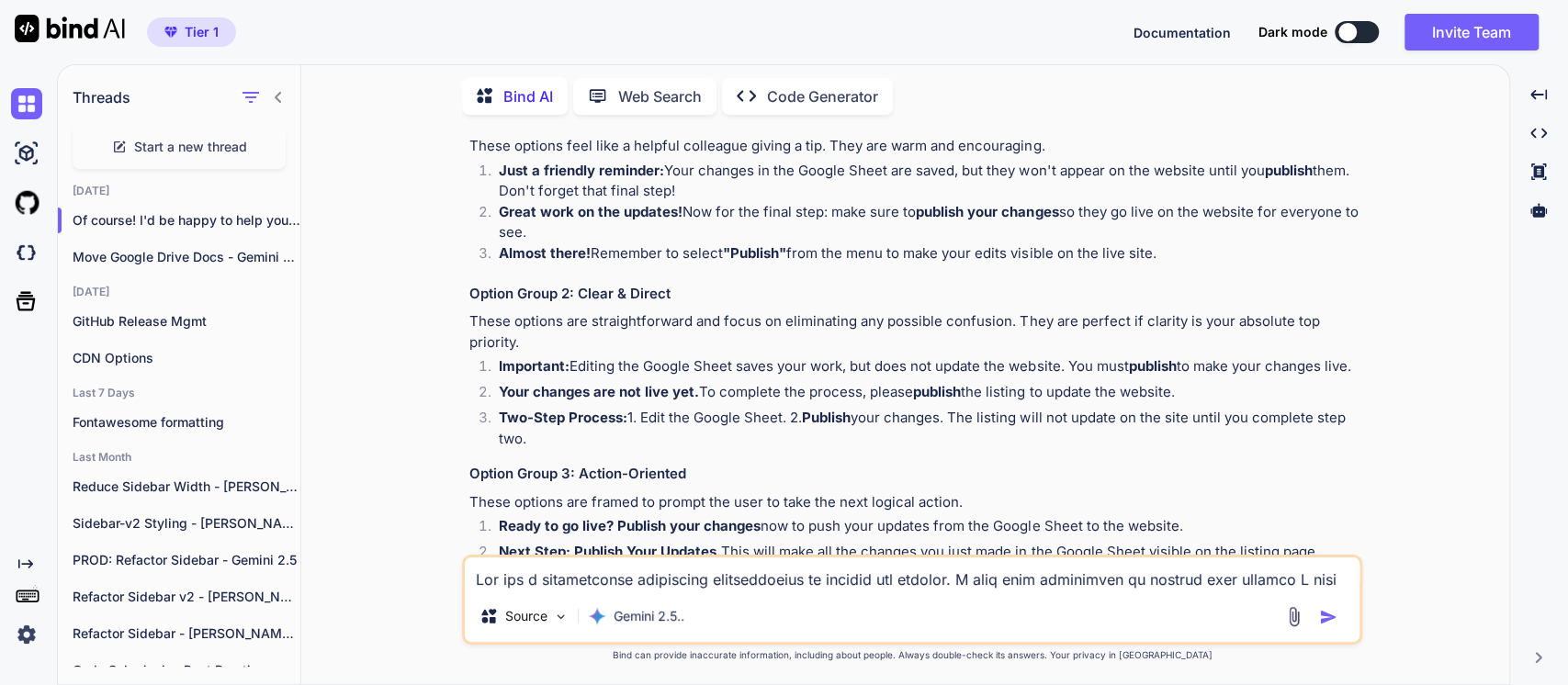
click at [591, 400] on strong "Your changes are not live yet." at bounding box center [599, 391] width 201 height 18
click at [741, 408] on li "Your changes are not live yet. To complete the process, please publish the list…" at bounding box center [922, 395] width 875 height 26
click at [705, 426] on li "Two-Step Process: 1. Edit the Google Sheet. 2. Publish your changes. The listin…" at bounding box center [922, 428] width 875 height 42
click at [603, 334] on p "These options are straightforward and focus on eliminating any possible confusi…" at bounding box center [914, 332] width 889 height 42
click at [523, 329] on p "These options are straightforward and focus on eliminating any possible confusi…" at bounding box center [914, 332] width 889 height 42
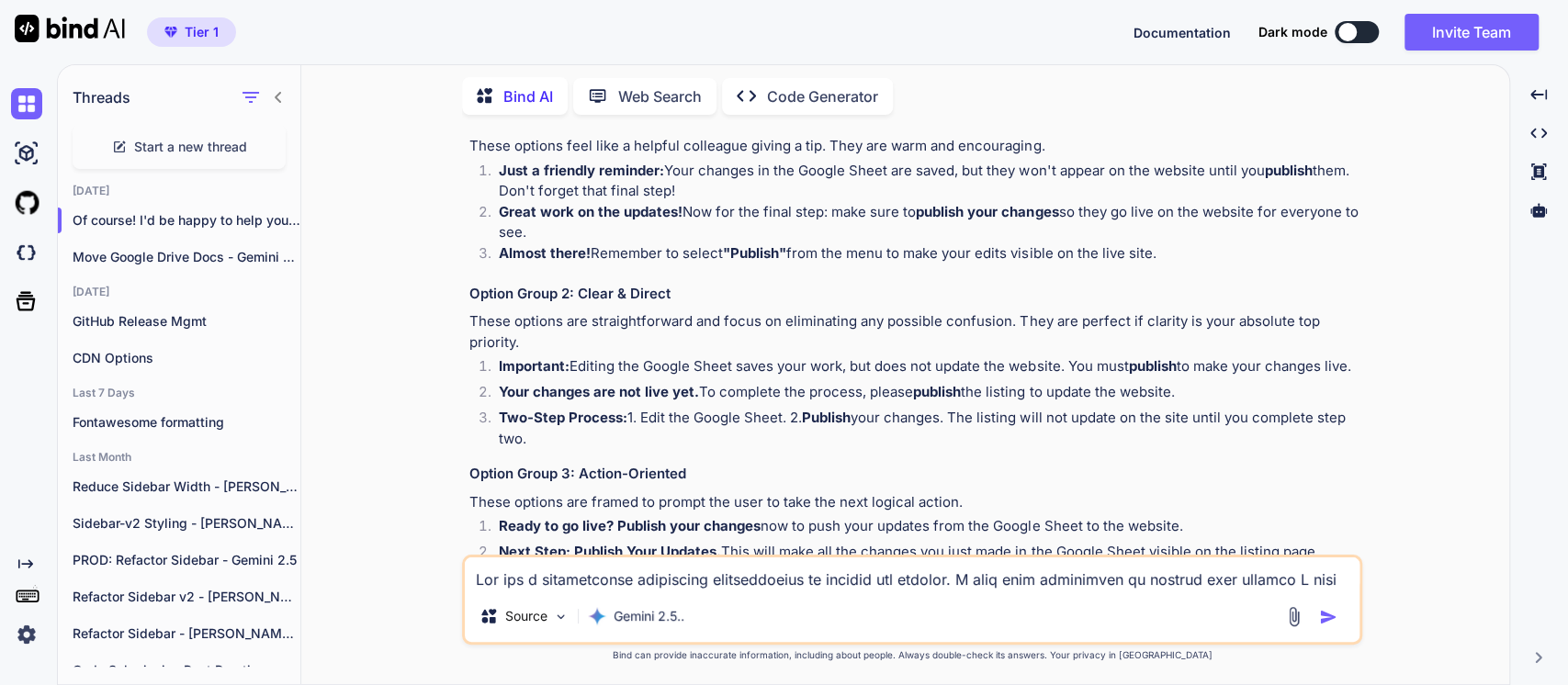
click at [529, 324] on p "These options are straightforward and focus on eliminating any possible confusi…" at bounding box center [914, 332] width 889 height 42
click at [553, 332] on p "These options are straightforward and focus on eliminating any possible confusi…" at bounding box center [914, 332] width 889 height 42
click at [594, 330] on p "These options are straightforward and focus on eliminating any possible confusi…" at bounding box center [914, 332] width 889 height 42
drag, startPoint x: 545, startPoint y: 384, endPoint x: 504, endPoint y: 376, distance: 41.8
click at [504, 376] on li "Important: Editing the Google Sheet saves your work, but does not update the we…" at bounding box center [922, 370] width 875 height 26
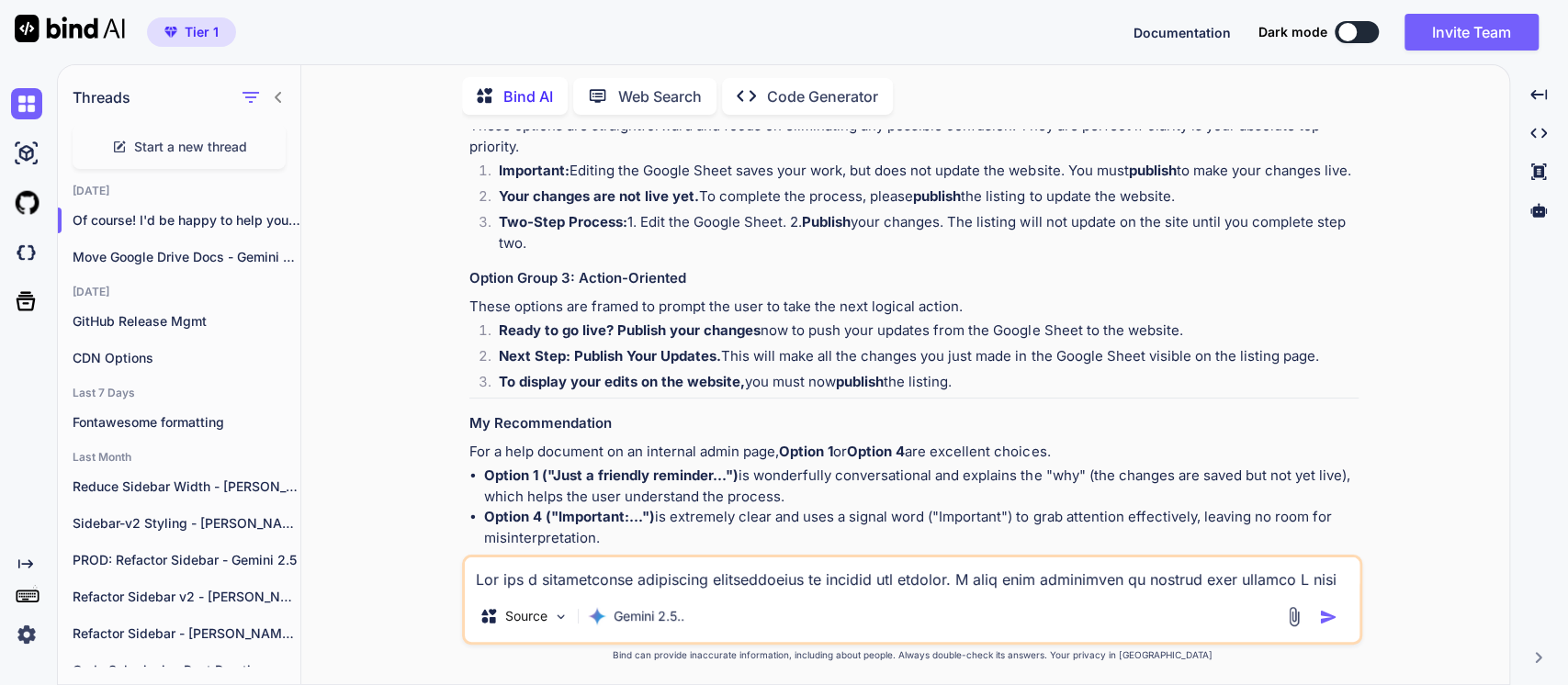
scroll to position [612, 0]
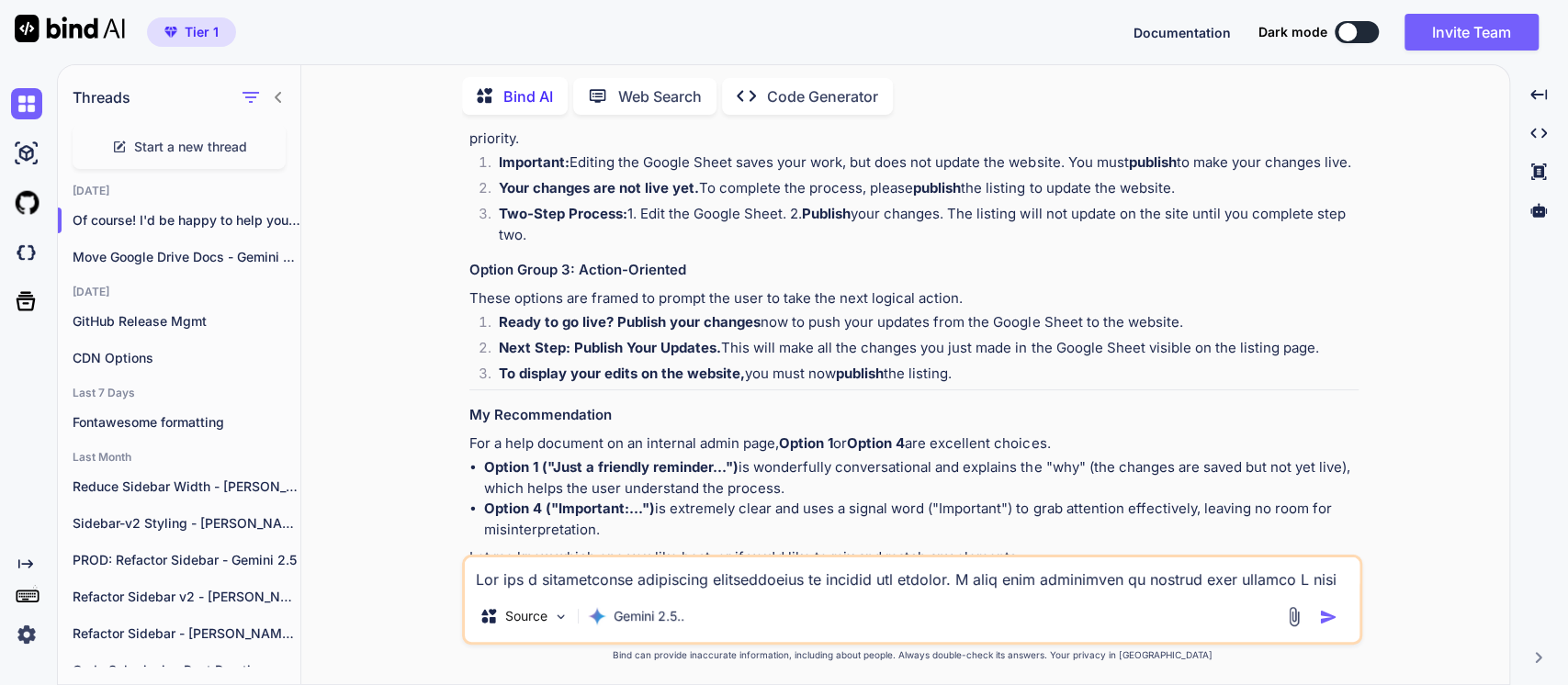
click at [575, 338] on li "Ready to go live? Publish your changes now to push your updates from the Google…" at bounding box center [922, 325] width 875 height 26
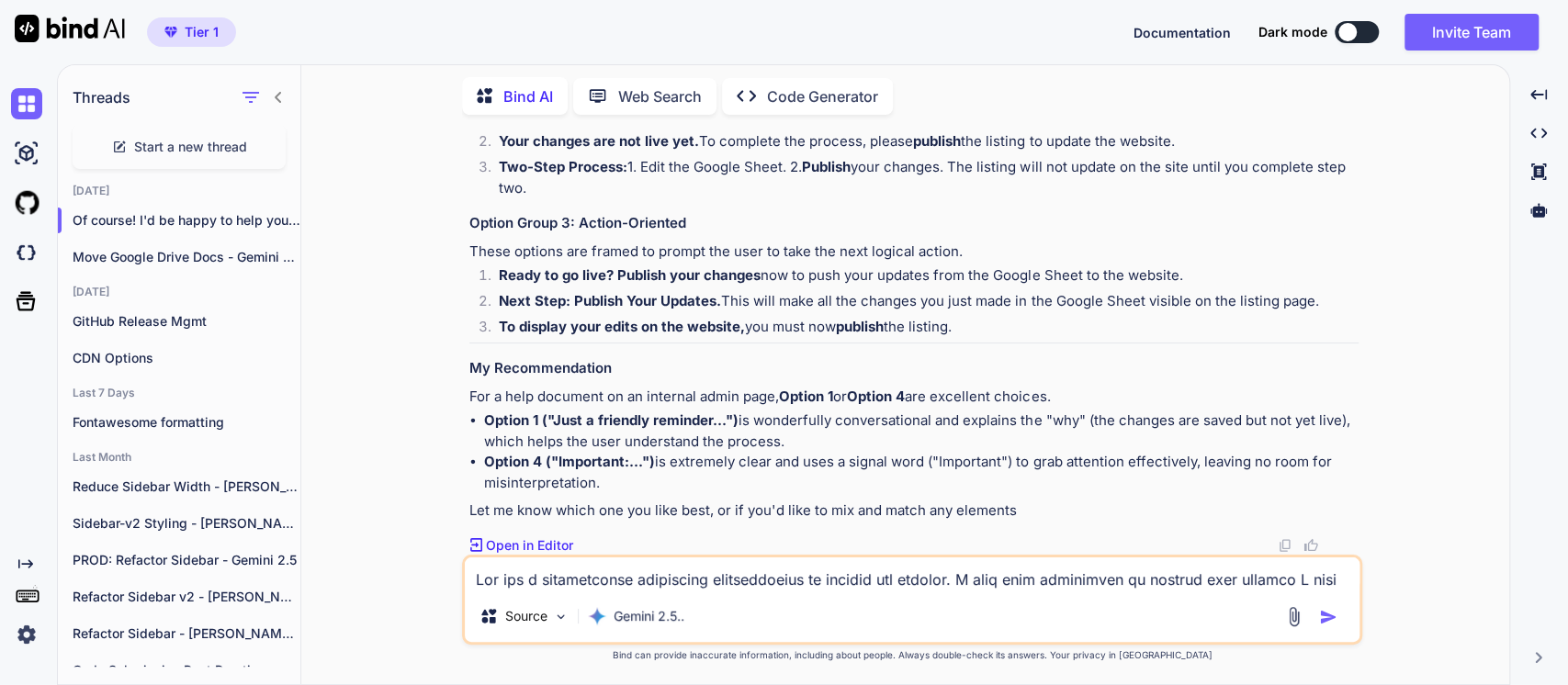
click at [636, 404] on p "For a help document on an internal admin page, Option 1 or Option 4 are excelle…" at bounding box center [914, 397] width 889 height 21
click at [515, 576] on textarea at bounding box center [913, 574] width 895 height 33
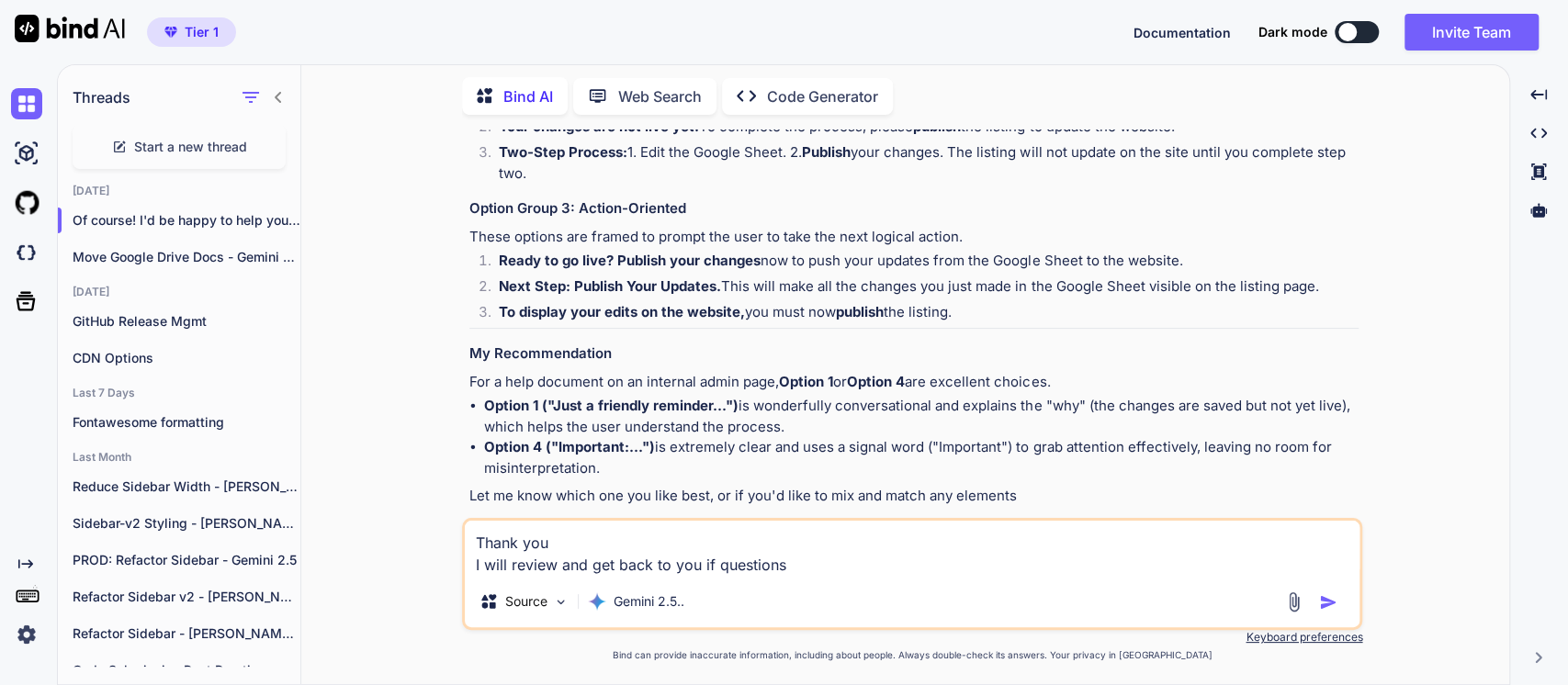
type textarea "Thank you I will review and get back to you if questions"
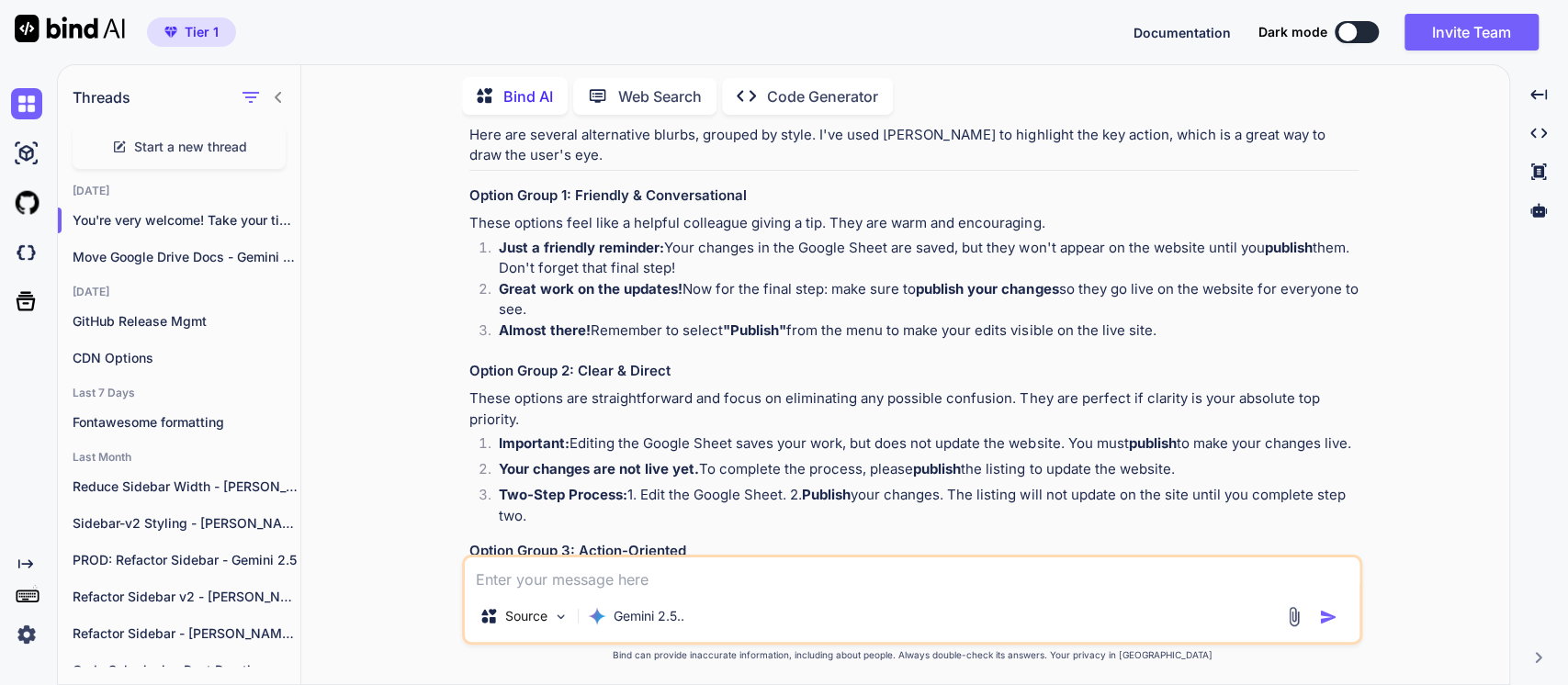
scroll to position [328, 0]
drag, startPoint x: 731, startPoint y: 270, endPoint x: 496, endPoint y: 259, distance: 235.3
click at [496, 259] on li "Just a friendly reminder: Your changes in the Google Sheet are saved, but they …" at bounding box center [922, 261] width 875 height 42
copy li "Just a friendly reminder: Your changes in the Google Sheet are saved, but they …"
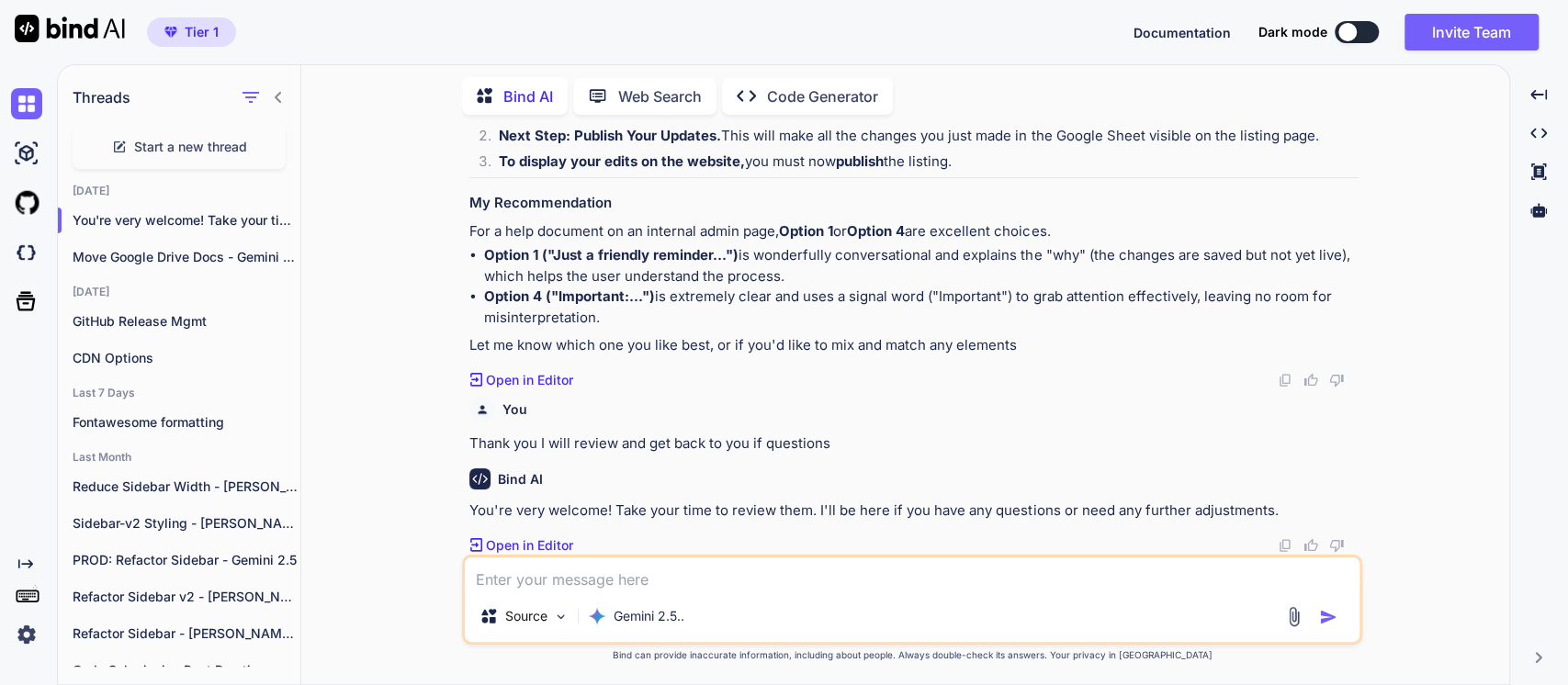
scroll to position [532, 0]
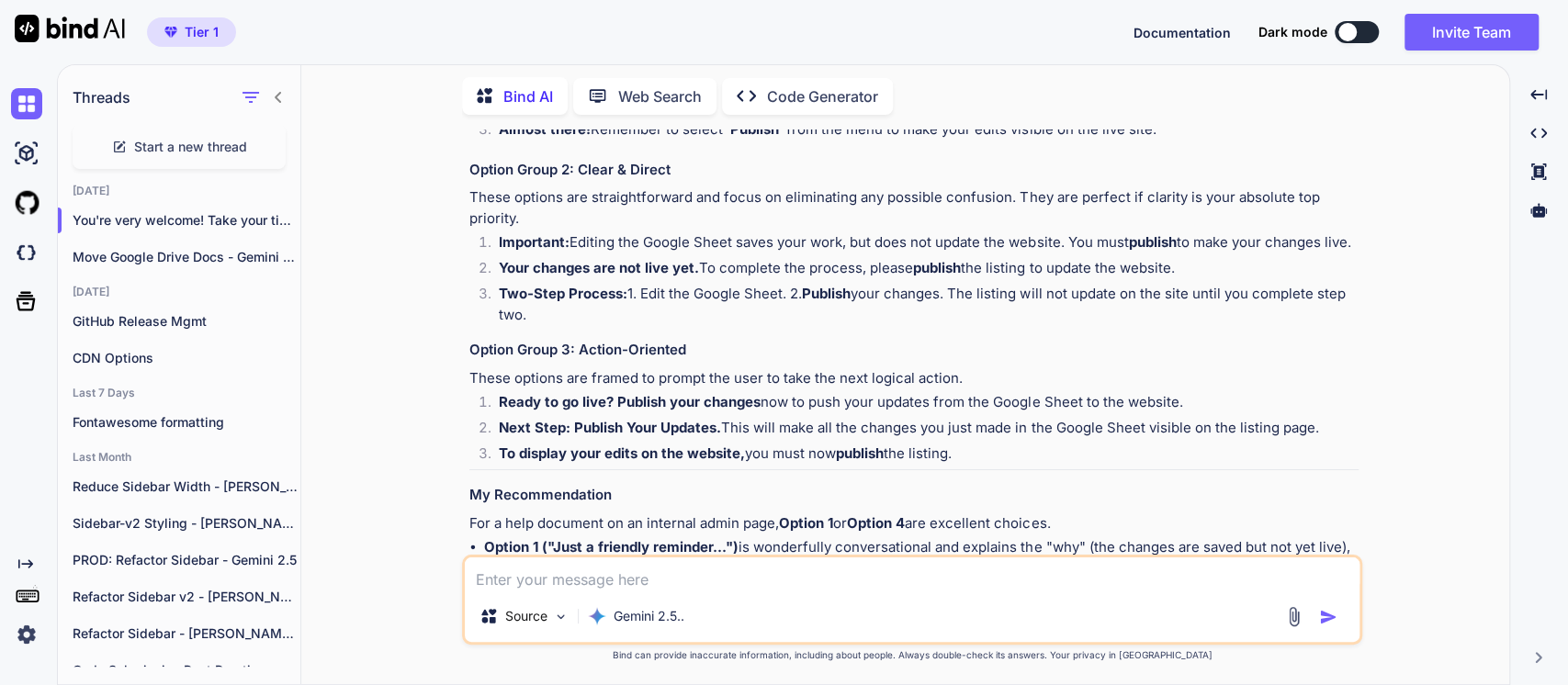
click at [748, 460] on li "To display your edits on the website, you must now publish the listing." at bounding box center [922, 457] width 875 height 26
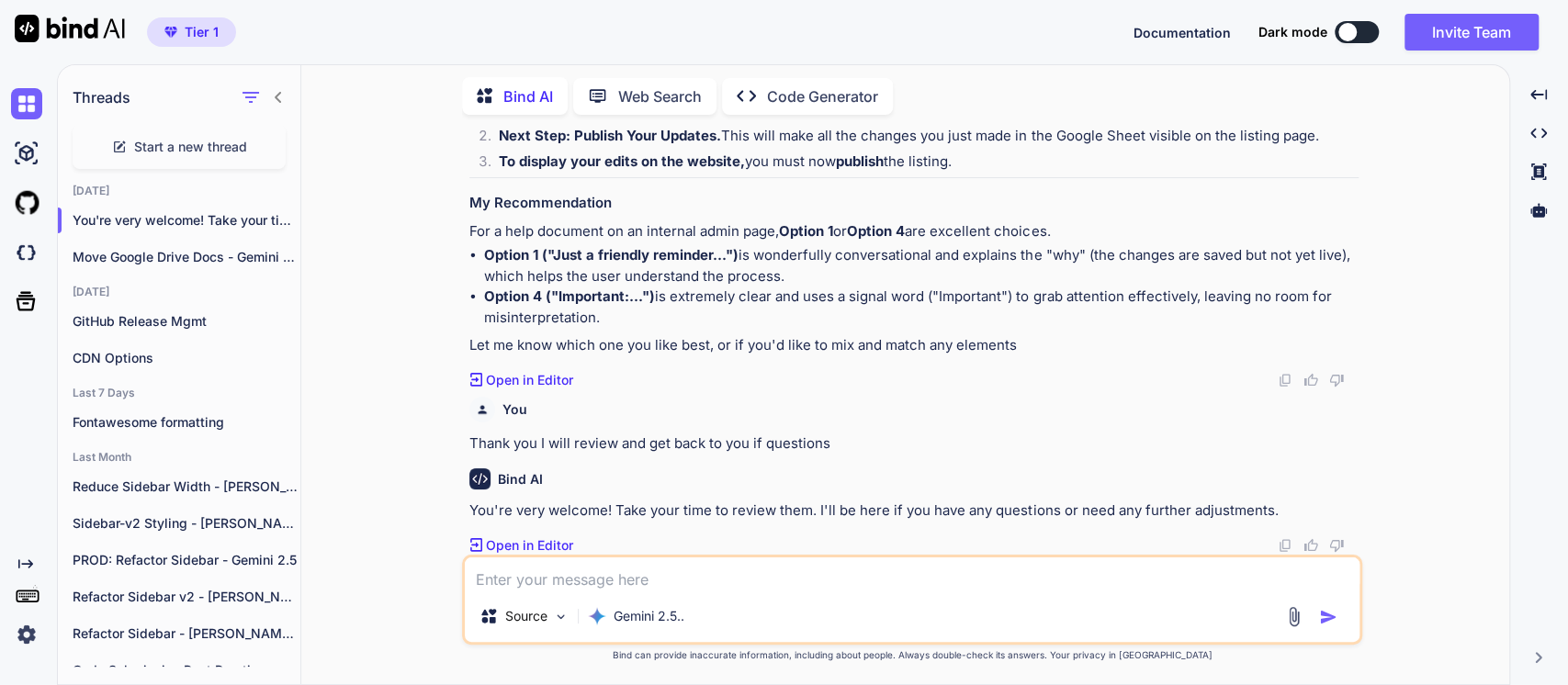
scroll to position [838, 0]
click at [630, 278] on li "Option 1 ("Just a friendly reminder...") is wonderfully conversational and expl…" at bounding box center [922, 265] width 875 height 42
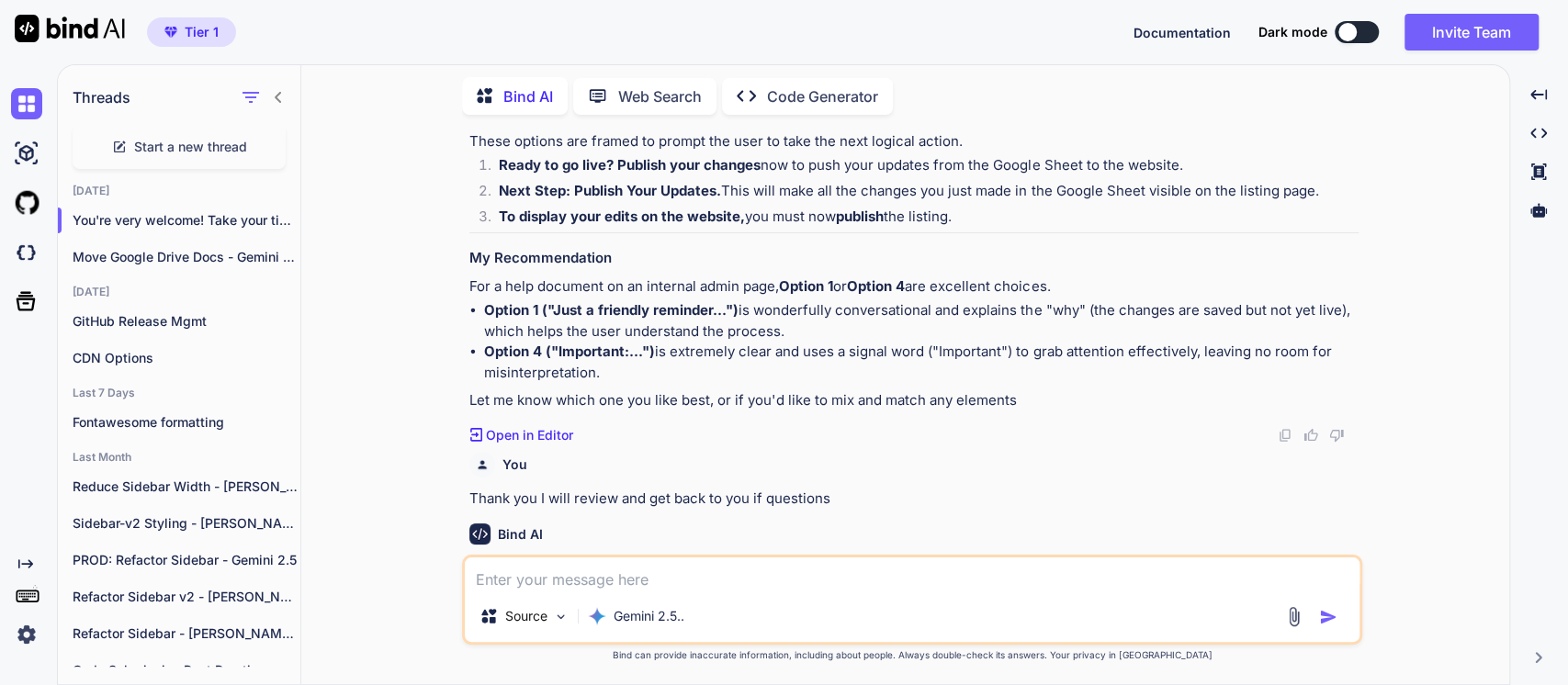
scroll to position [736, 0]
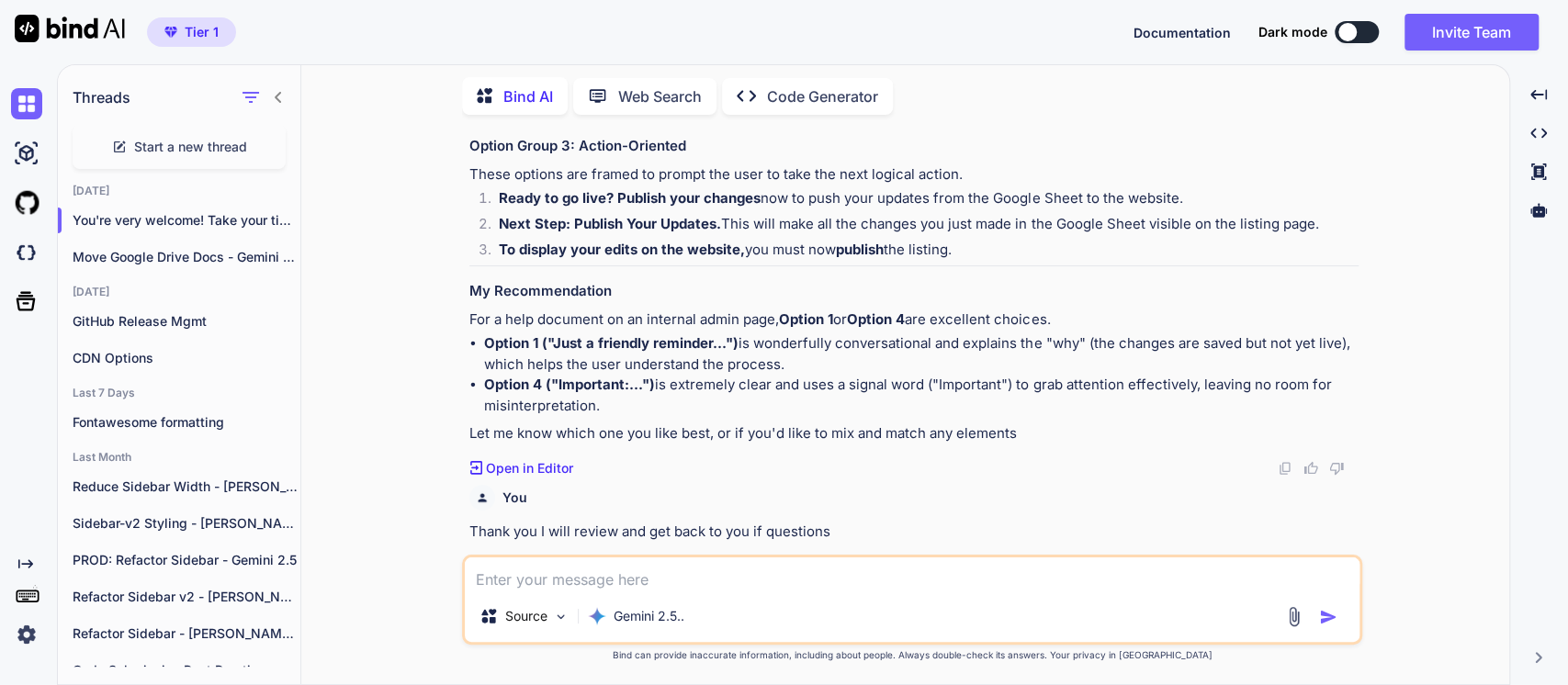
click at [565, 352] on strong "Option 1 ("Just a friendly reminder...")" at bounding box center [611, 343] width 254 height 18
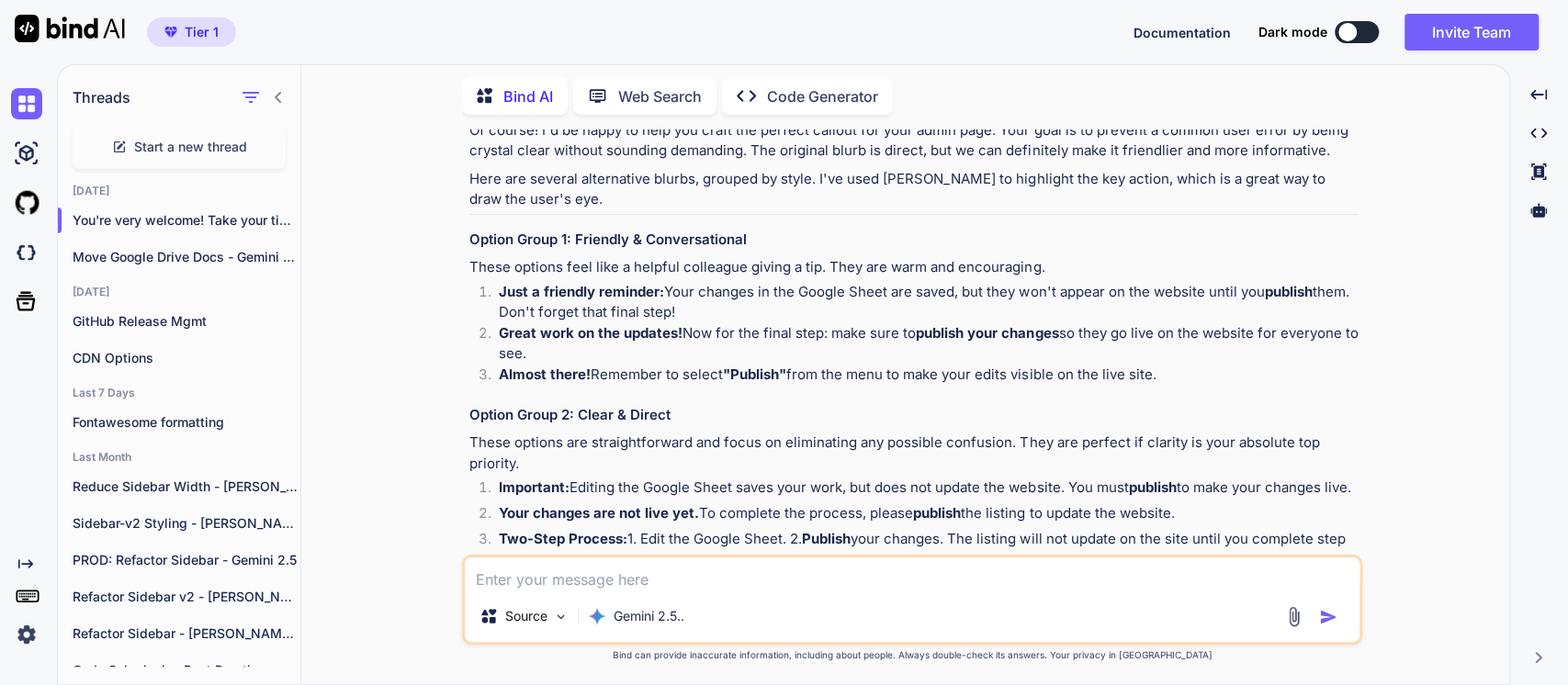
scroll to position [532, 0]
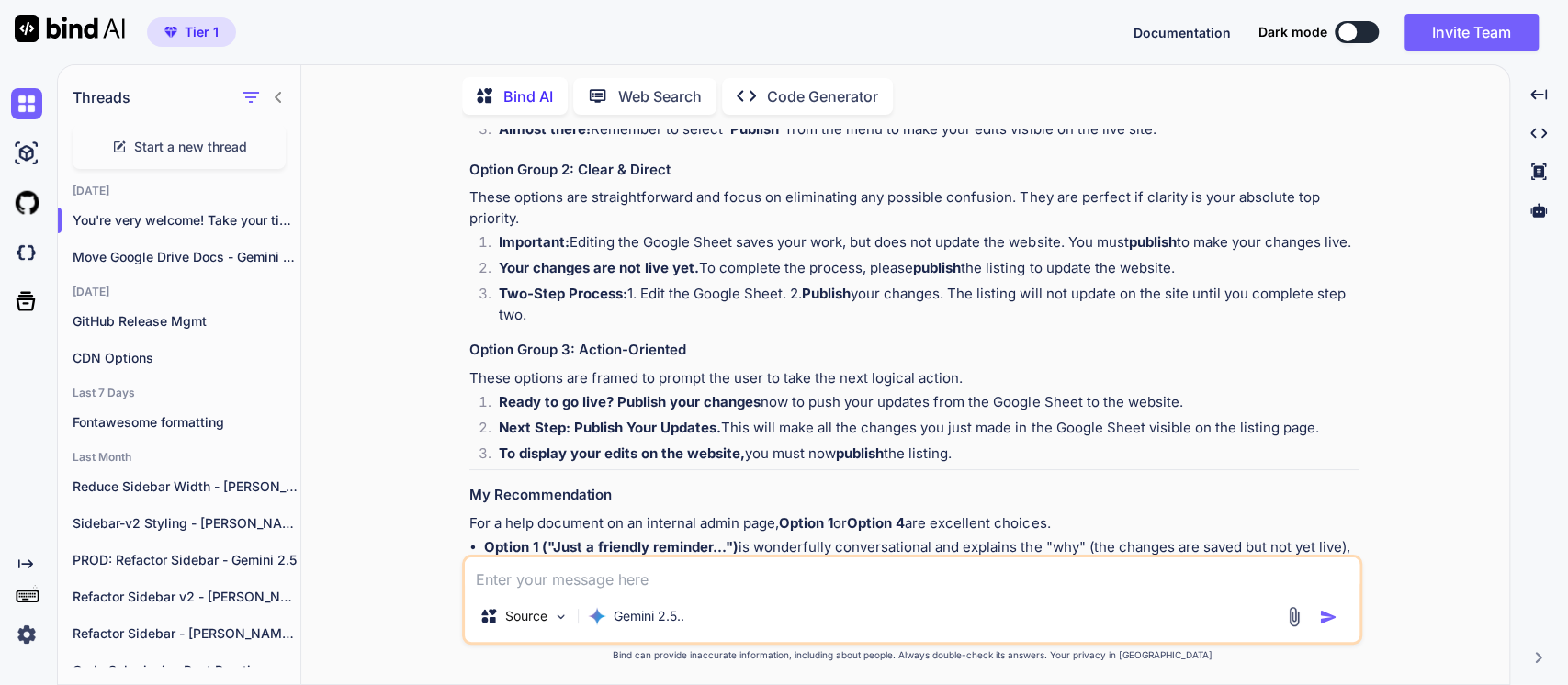
click at [644, 315] on li "Two-Step Process: 1. Edit the Google Sheet. 2. Publish your changes. The listin…" at bounding box center [922, 304] width 875 height 42
click at [648, 275] on strong "Your changes are not live yet." at bounding box center [599, 267] width 201 height 18
click at [648, 276] on strong "Your changes are not live yet." at bounding box center [599, 267] width 201 height 18
click at [943, 345] on div "Of course! I'd be happy to help you craft the perfect callout for your admin pa…" at bounding box center [914, 262] width 889 height 774
drag, startPoint x: 534, startPoint y: 331, endPoint x: 631, endPoint y: 310, distance: 99.2
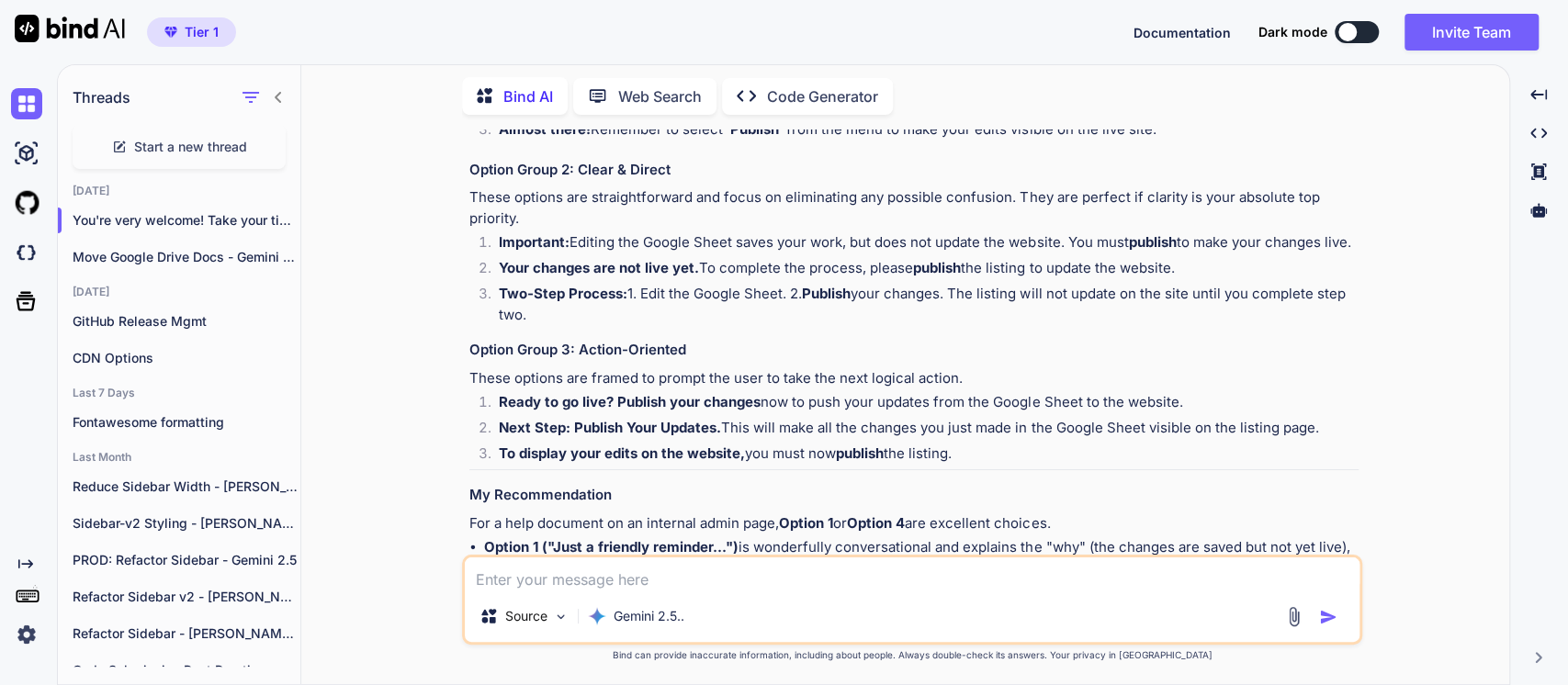
click at [631, 310] on li "Two-Step Process: 1. Edit the Google Sheet. 2. Publish your changes. The listin…" at bounding box center [922, 304] width 875 height 42
copy li "1. Edit the Google Sheet. 2. Publish your changes. The listing will not update …"
